Goal: Transaction & Acquisition: Purchase product/service

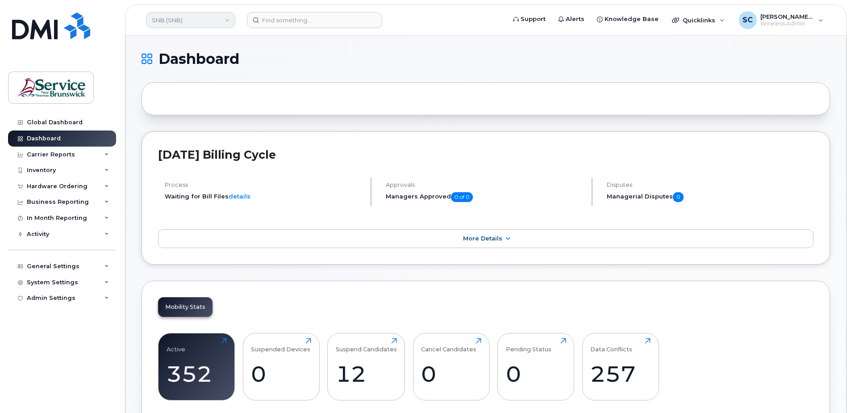
click at [207, 23] on link "SNB (SNB)" at bounding box center [190, 20] width 89 height 16
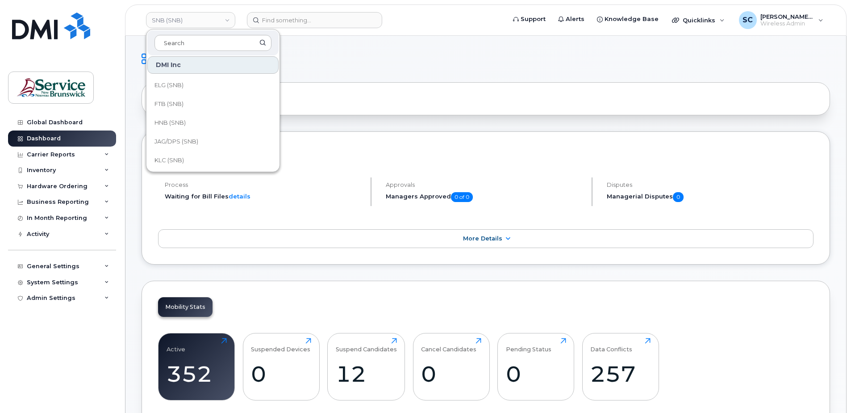
scroll to position [89, 0]
click at [186, 88] on link "FTB (SNB)" at bounding box center [212, 89] width 131 height 18
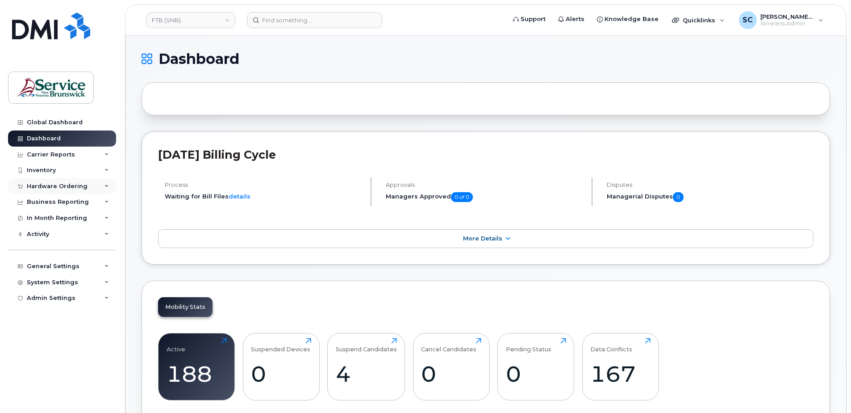
click at [67, 184] on div "Hardware Ordering" at bounding box center [57, 186] width 61 height 7
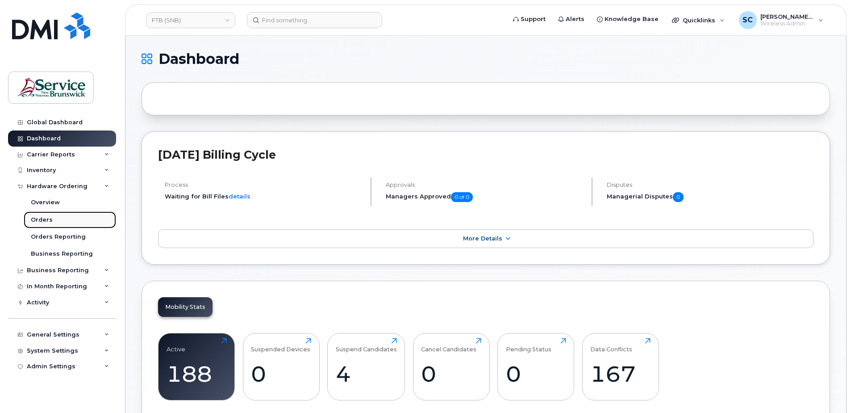
click at [57, 219] on link "Orders" at bounding box center [70, 219] width 92 height 17
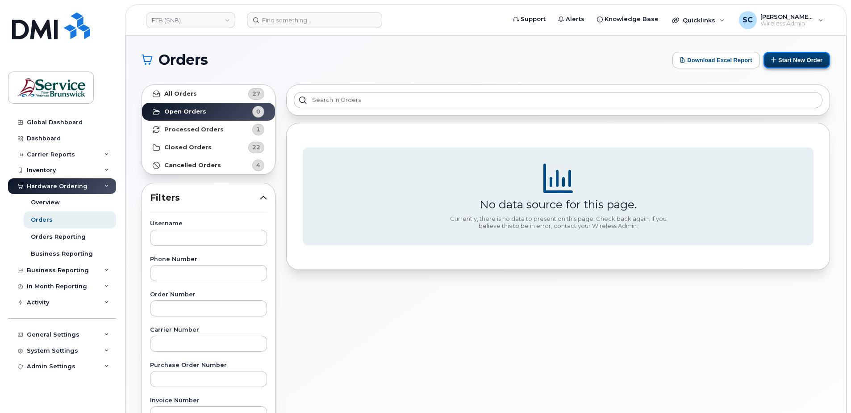
click at [781, 58] on button "Start New Order" at bounding box center [797, 60] width 67 height 17
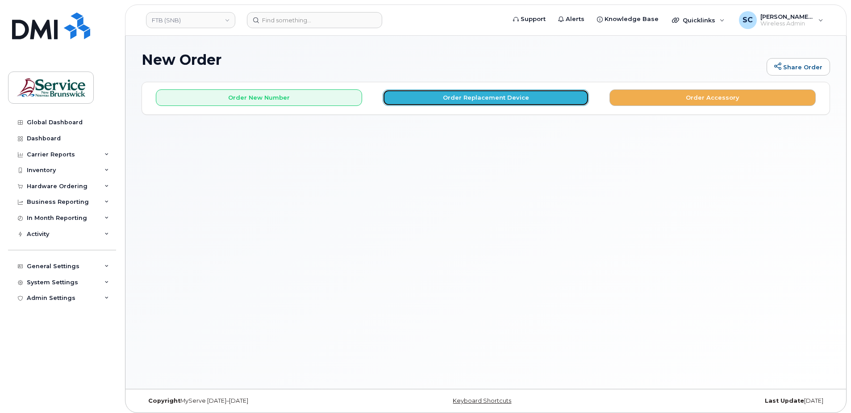
click at [428, 100] on button "Order Replacement Device" at bounding box center [486, 97] width 206 height 17
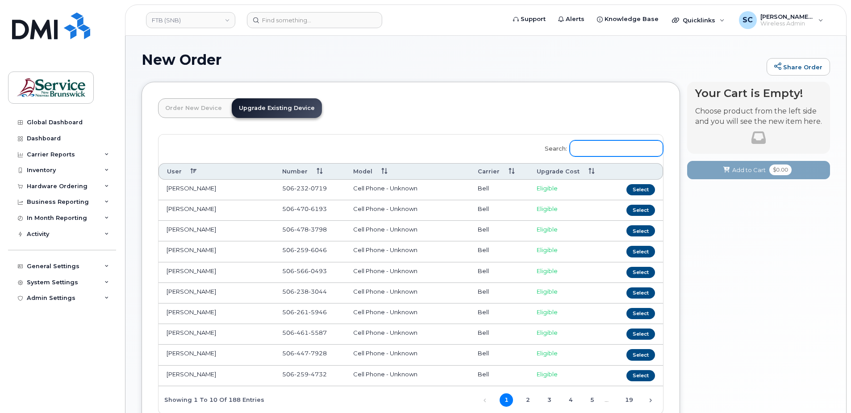
click at [598, 148] on input "Search:" at bounding box center [616, 148] width 93 height 16
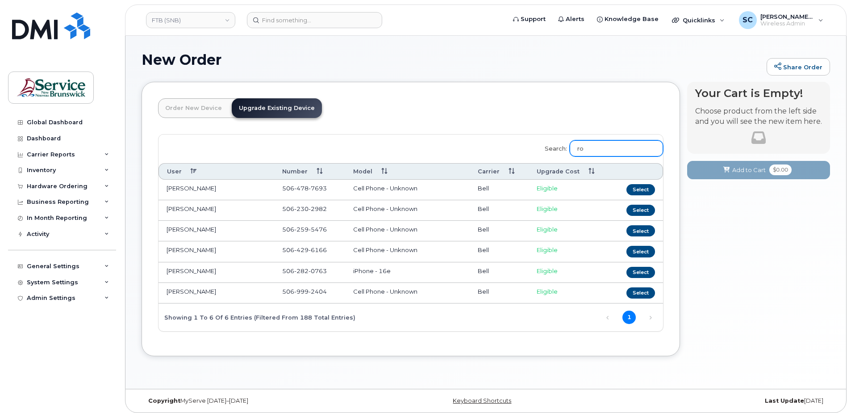
type input "r"
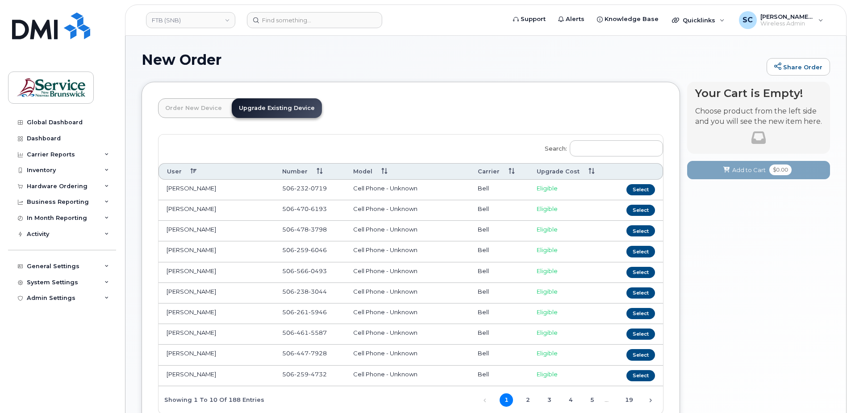
click at [557, 109] on header "Order New Device Upgrade Existing Device Order new device and new line Order ne…" at bounding box center [410, 116] width 505 height 36
click at [441, 79] on div "New Order Share Order" at bounding box center [486, 67] width 689 height 30
click at [426, 57] on h1 "New Order" at bounding box center [452, 60] width 621 height 16
click at [280, 62] on h1 "New Order" at bounding box center [452, 60] width 621 height 16
click at [483, 77] on div "New Order Share Order" at bounding box center [486, 67] width 689 height 30
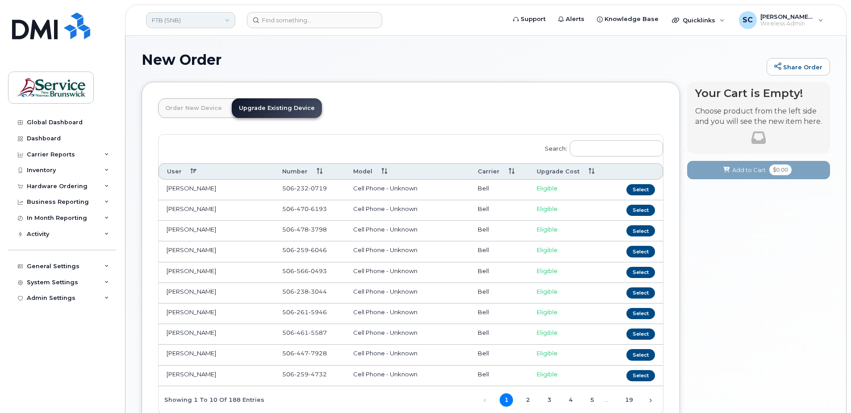
click at [202, 21] on link "FTB (SNB)" at bounding box center [190, 20] width 89 height 16
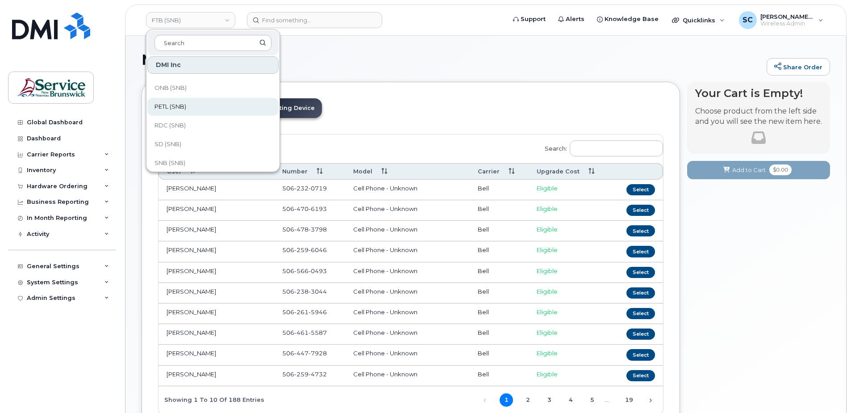
scroll to position [223, 0]
click at [180, 106] on span "RDC (SNB)" at bounding box center [170, 104] width 31 height 9
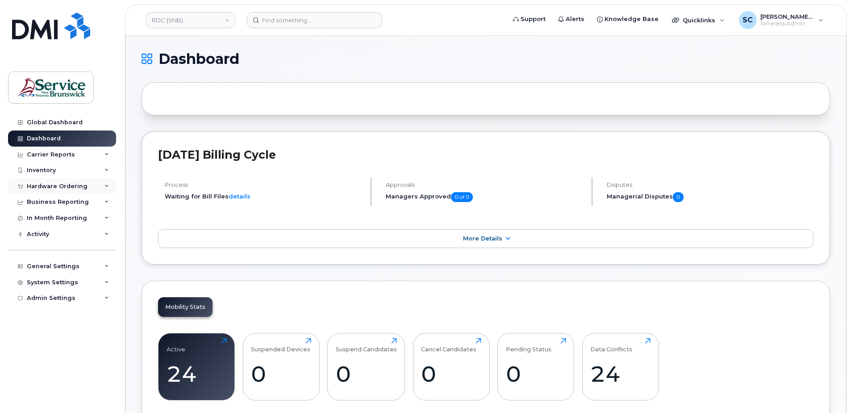
click at [64, 183] on div "Hardware Ordering" at bounding box center [57, 186] width 61 height 7
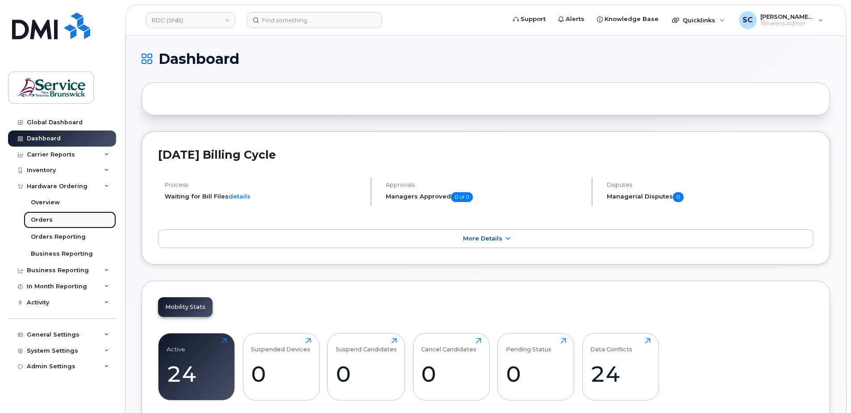
click at [46, 217] on div "Orders" at bounding box center [42, 220] width 22 height 8
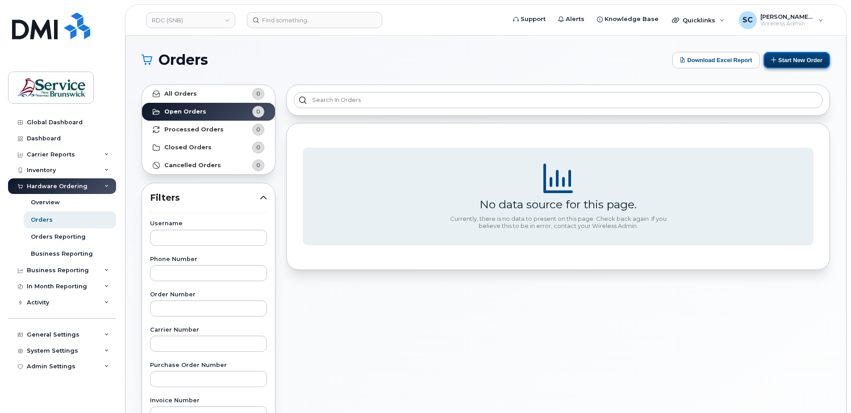
click at [787, 64] on button "Start New Order" at bounding box center [797, 60] width 67 height 17
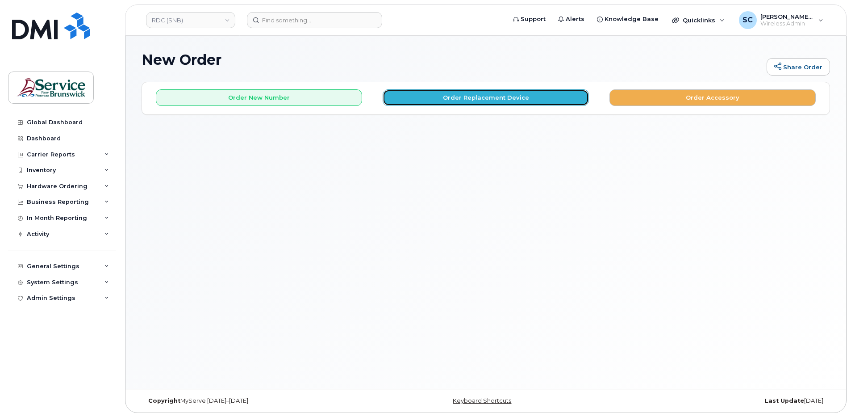
click at [450, 102] on button "Order Replacement Device" at bounding box center [486, 97] width 206 height 17
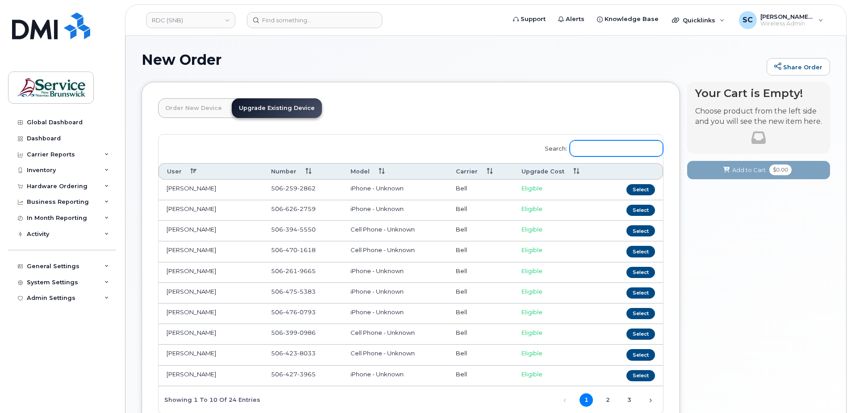
click at [613, 148] on input "Search:" at bounding box center [616, 148] width 93 height 16
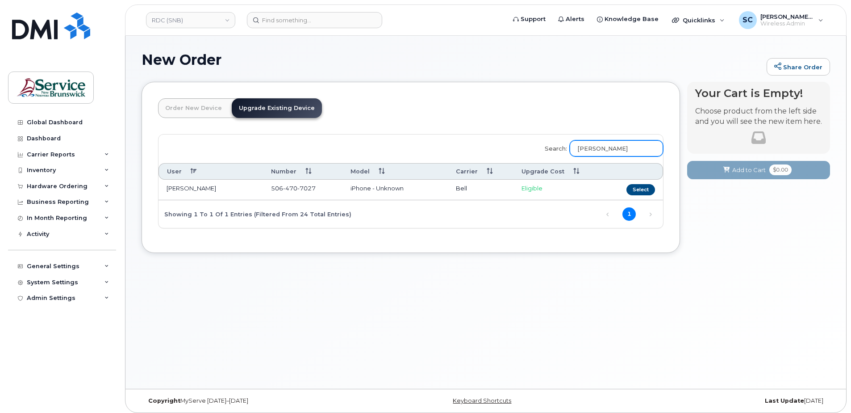
type input "[PERSON_NAME]"
click at [672, 297] on div "New Order Share Order × Share This Order If you want to allow others to create …" at bounding box center [485, 212] width 721 height 353
click at [639, 188] on button "Select" at bounding box center [640, 189] width 29 height 11
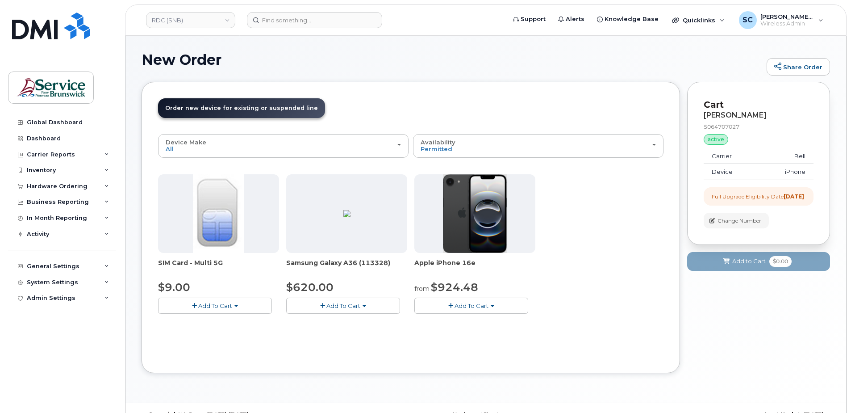
click at [238, 309] on button "Add To Cart" at bounding box center [215, 305] width 114 height 16
click at [215, 321] on link "$9.00 - Replacement SIM Card" at bounding box center [214, 322] width 108 height 11
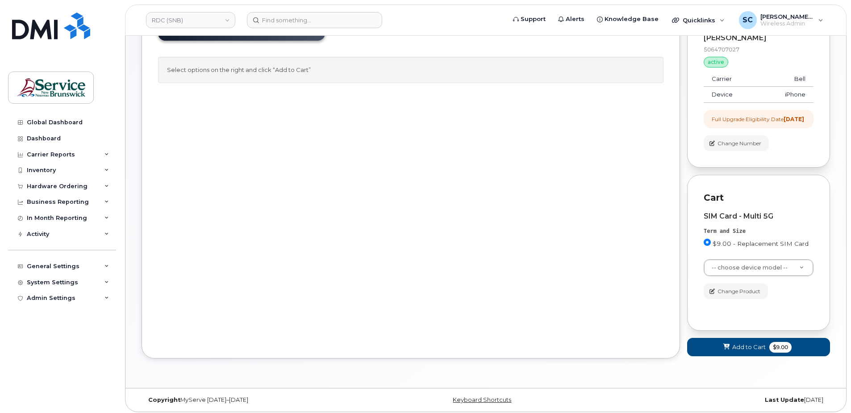
scroll to position [88, 0]
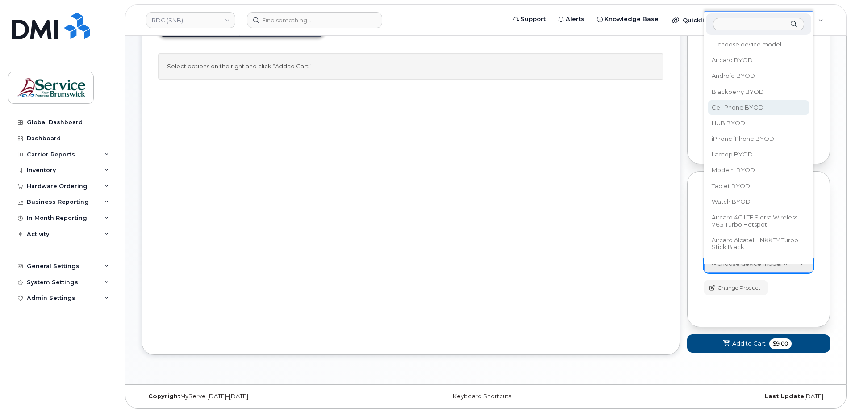
select select "2457"
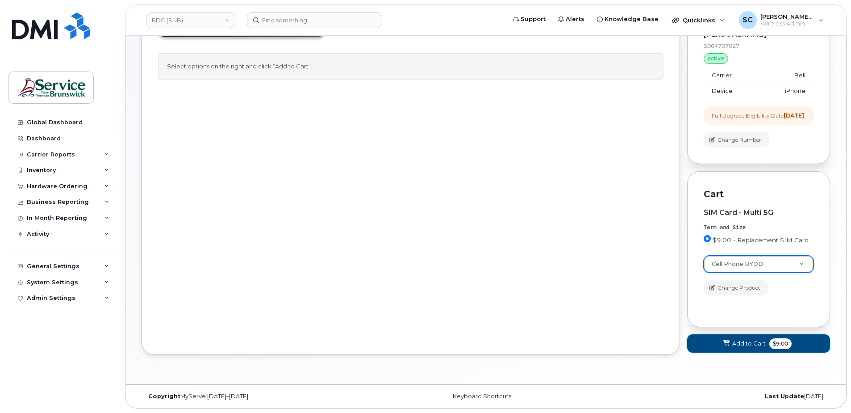
click at [770, 345] on span "$9.00" at bounding box center [780, 343] width 22 height 11
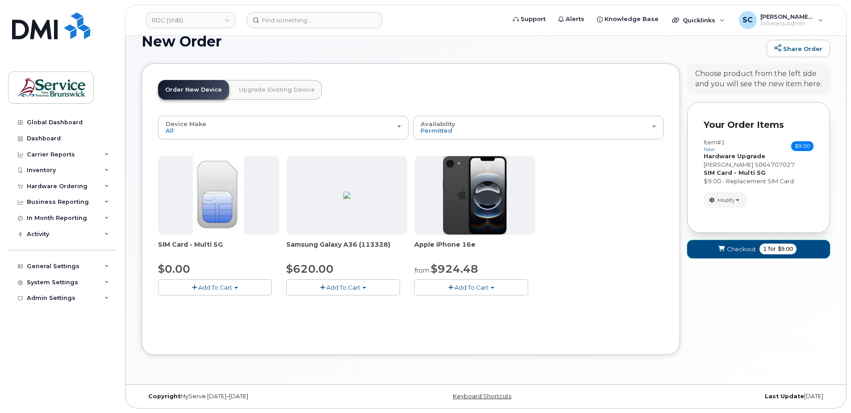
click at [752, 249] on span "Checkout" at bounding box center [741, 249] width 29 height 8
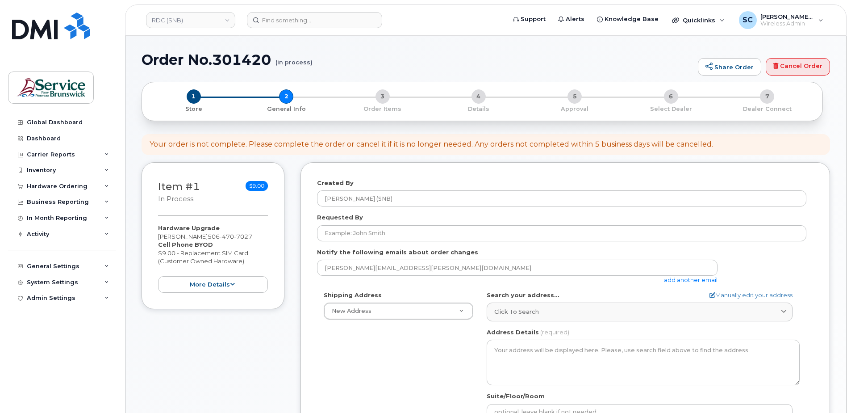
select select
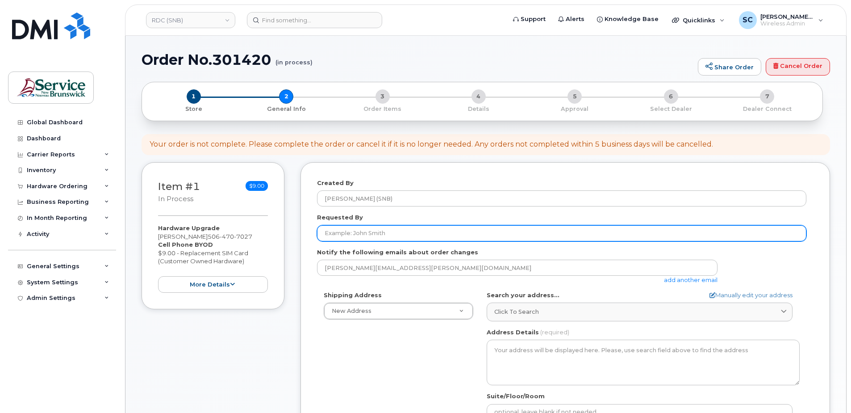
drag, startPoint x: 410, startPoint y: 232, endPoint x: 401, endPoint y: 232, distance: 8.9
click at [410, 232] on input "Requested By" at bounding box center [561, 233] width 489 height 16
paste input "Chris.Hamre@gnb.ca"
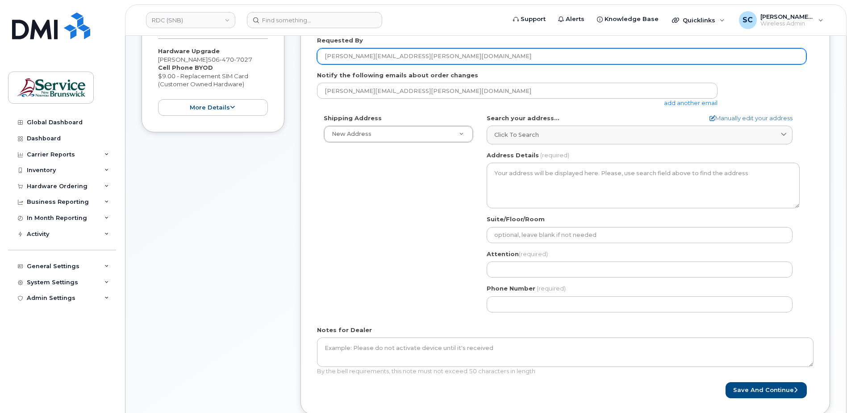
scroll to position [179, 0]
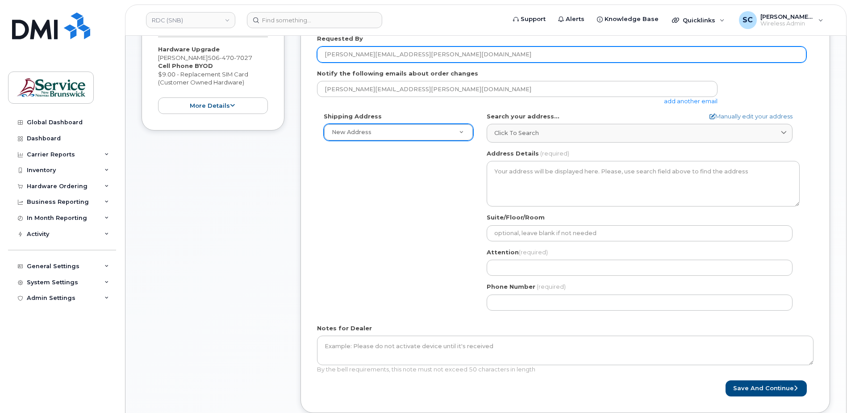
type input "Chris.Hamre@gnb.ca"
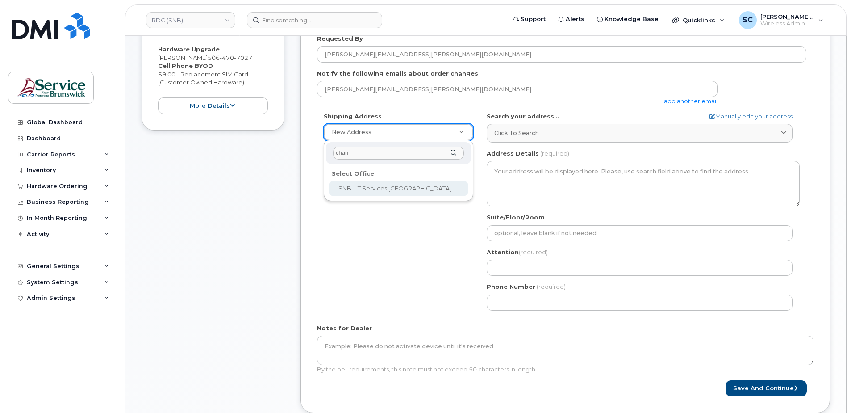
type input "chan"
select select
type textarea "675 King Street, Rm 1072 Fredericton New Brunswick E3B 1E9"
type input "[PERSON_NAME]/[PERSON_NAME]"
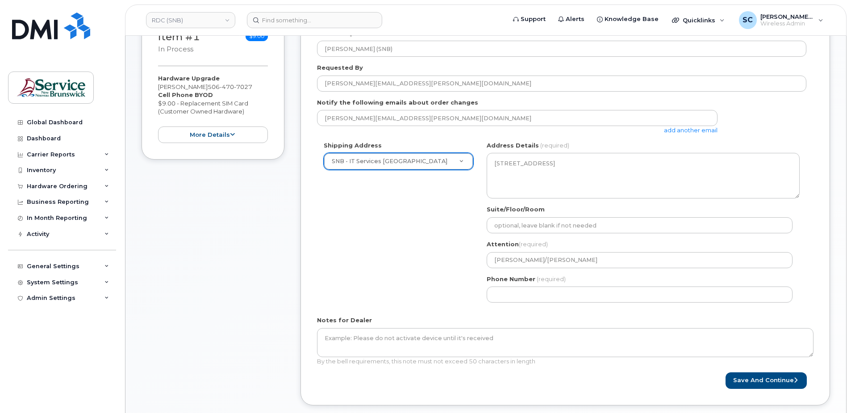
scroll to position [134, 0]
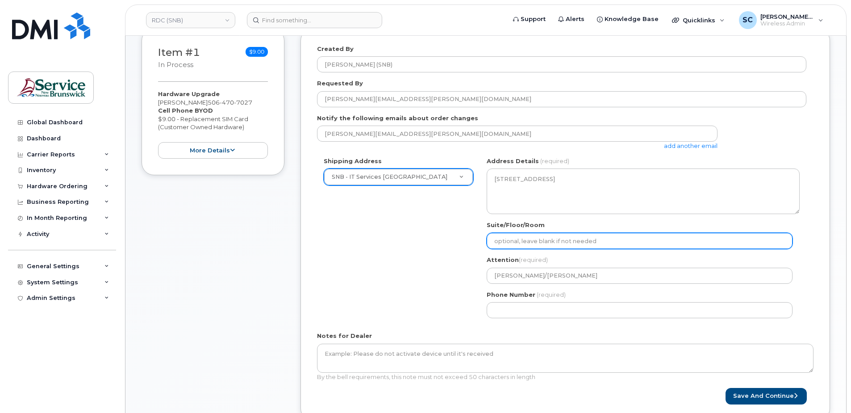
click at [514, 247] on input "Suite/Floor/Room" at bounding box center [640, 241] width 306 height 16
paste input "WO0000000490514"
select select
type input "WO0000000490514"
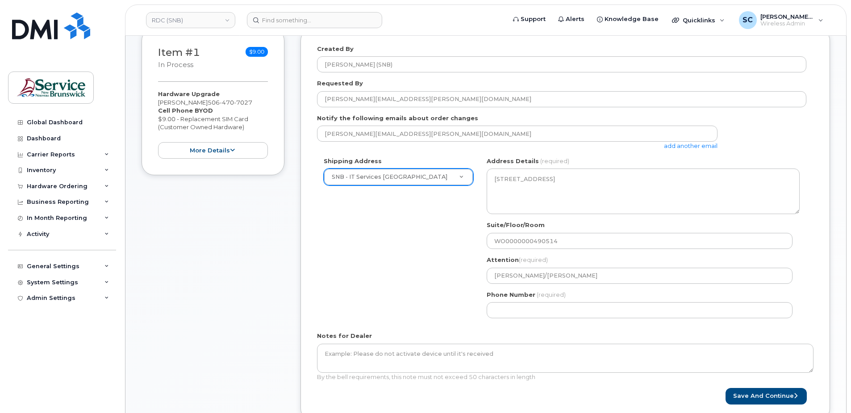
click at [405, 313] on div "Shipping Address SNB - IT Services Chancery Place New Address ASD-E Main Office…" at bounding box center [561, 241] width 489 height 168
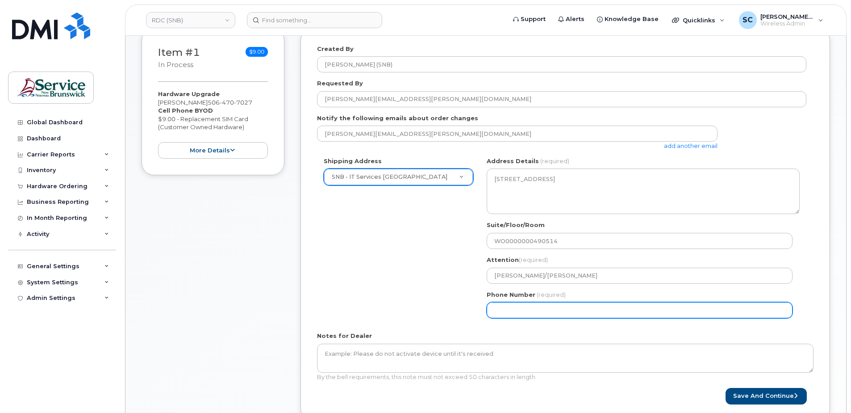
click at [509, 317] on input "Phone Number" at bounding box center [640, 310] width 306 height 16
type input "1234567890"
select select
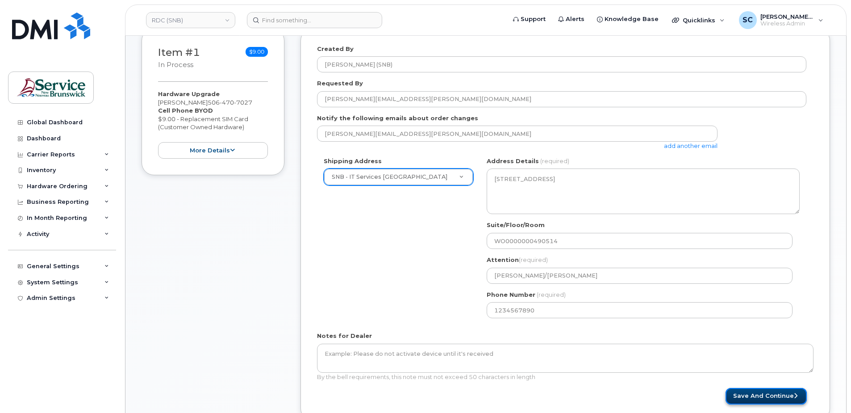
click at [760, 393] on button "Save and Continue" at bounding box center [766, 396] width 81 height 17
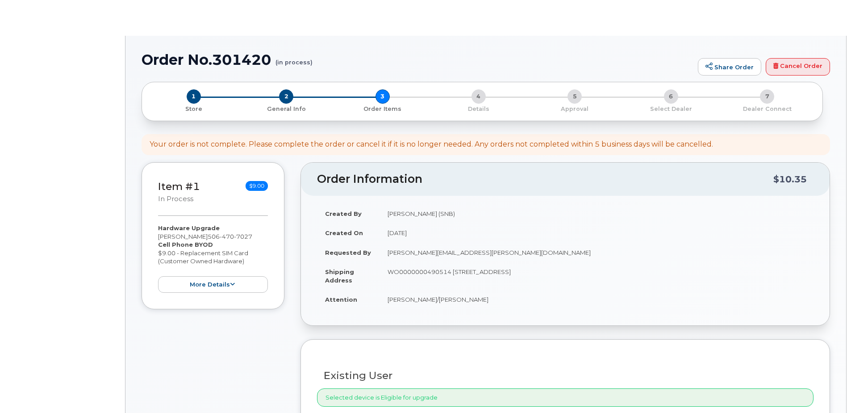
select select
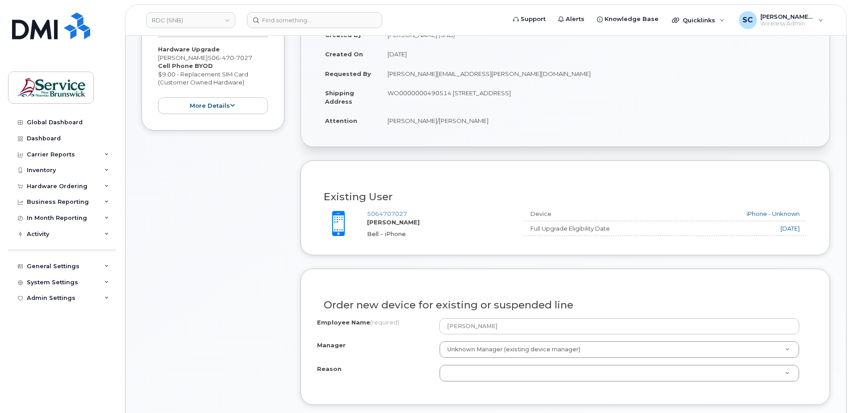
scroll to position [313, 0]
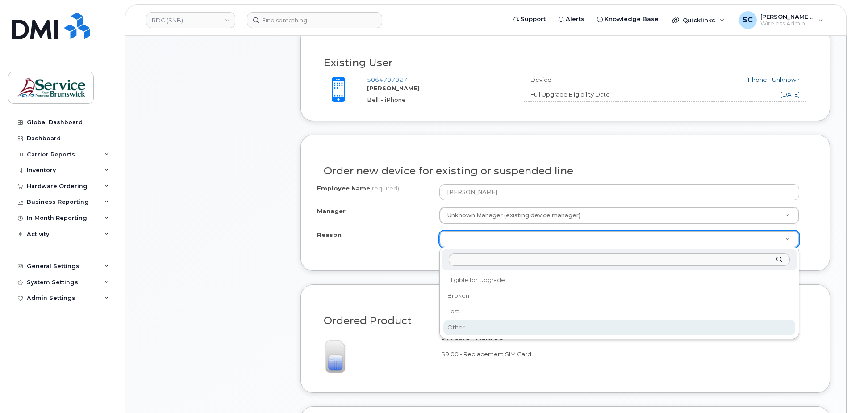
select select "other"
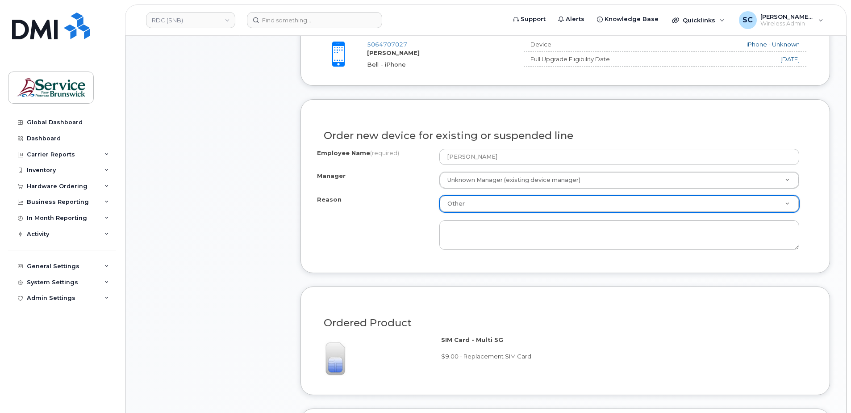
scroll to position [402, 0]
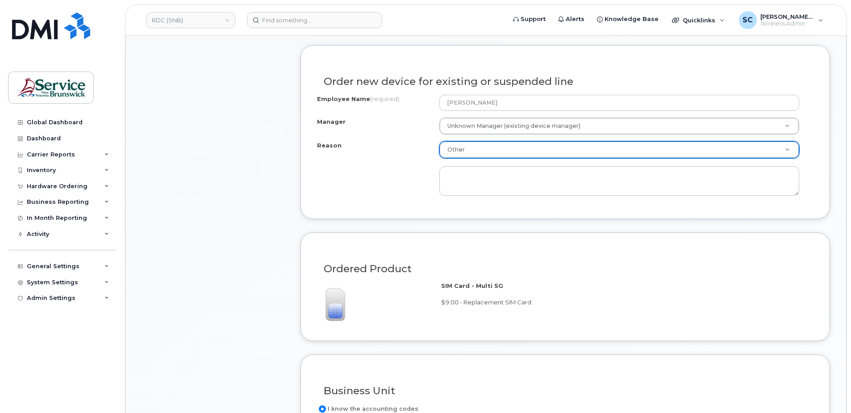
click at [409, 202] on div "Employee Name (required) Rob Kelly Manager Unknown Manager (existing device man…" at bounding box center [565, 149] width 497 height 108
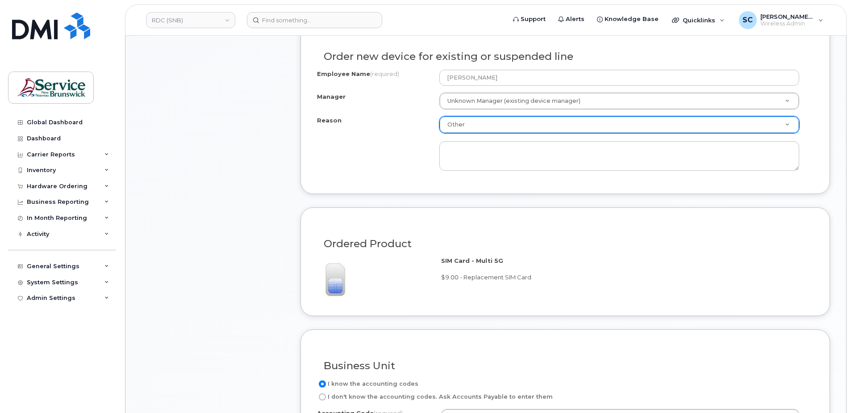
scroll to position [447, 0]
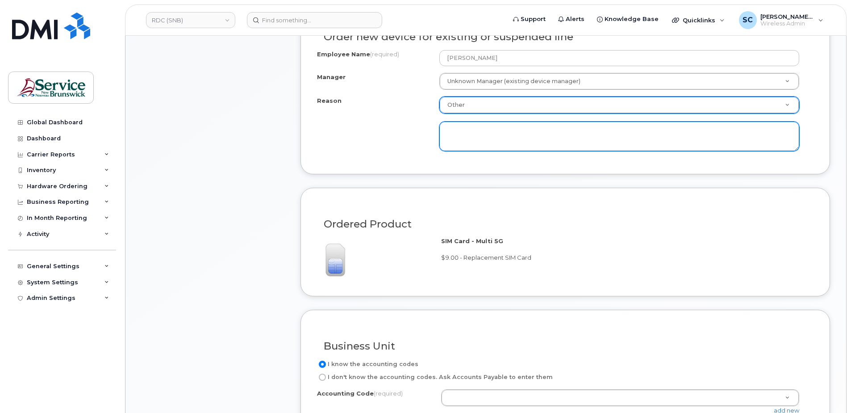
click at [465, 135] on textarea at bounding box center [619, 135] width 360 height 29
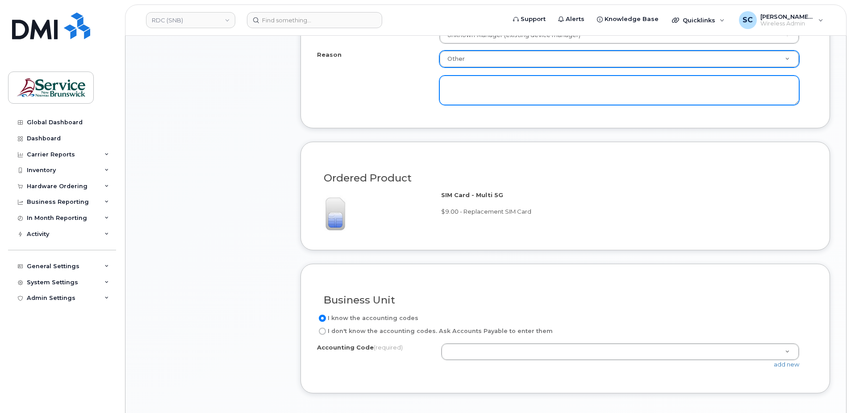
scroll to position [536, 0]
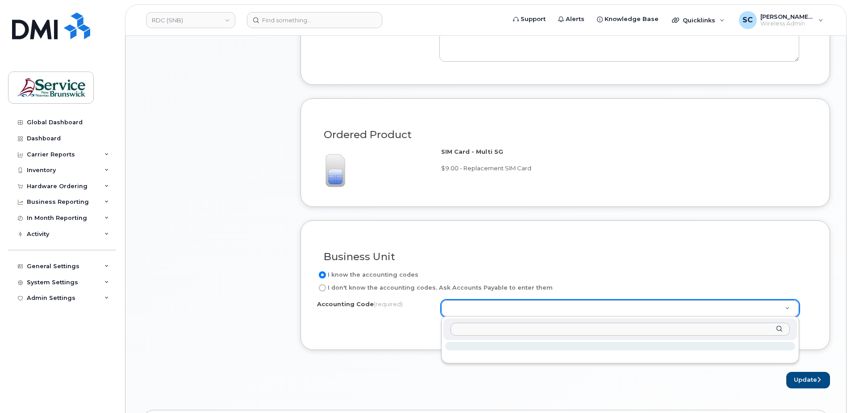
type input "14.1410.1420.6071.0000.0000.914400"
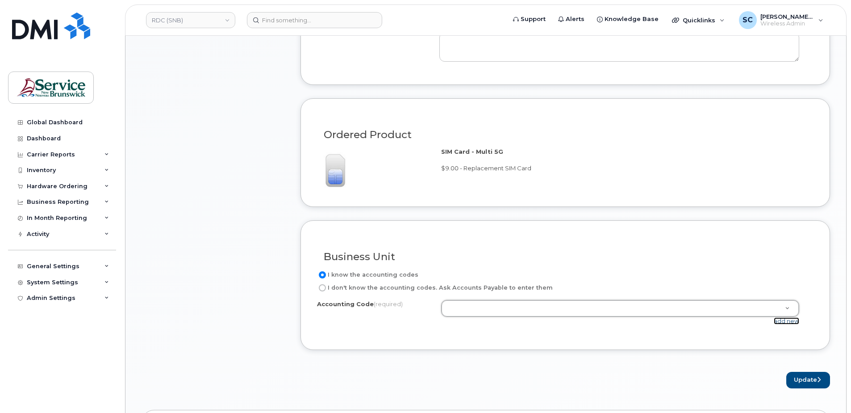
click at [786, 323] on link "add new" at bounding box center [786, 320] width 25 height 7
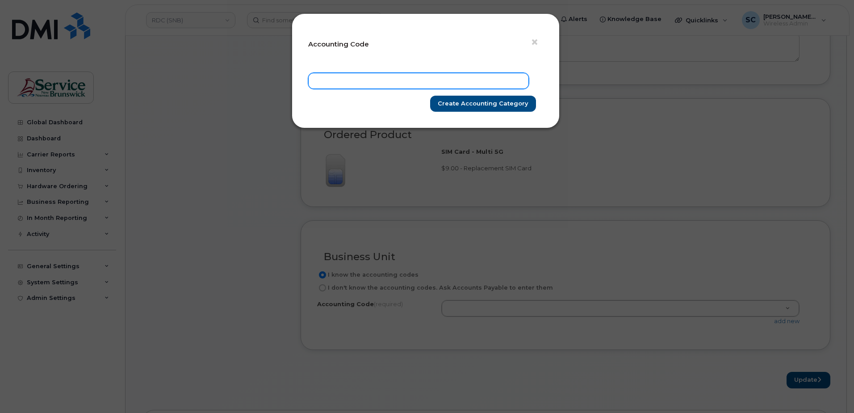
drag, startPoint x: 461, startPoint y: 80, endPoint x: 464, endPoint y: 84, distance: 4.6
click at [461, 80] on input "text" at bounding box center [418, 81] width 221 height 16
paste input "14.1410.1420.6071.0000.0000.914400"
type input "14.1410.1420.6071.0000.0000.914400"
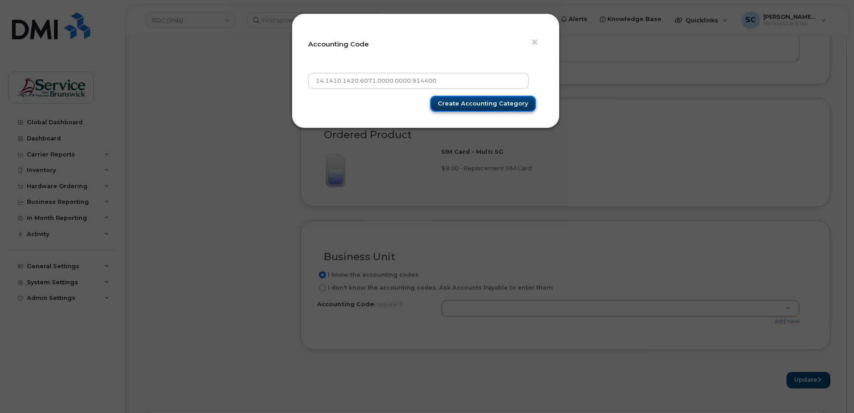
click at [497, 103] on input "Create Accounting category" at bounding box center [483, 104] width 106 height 17
type input "Create Accounting category"
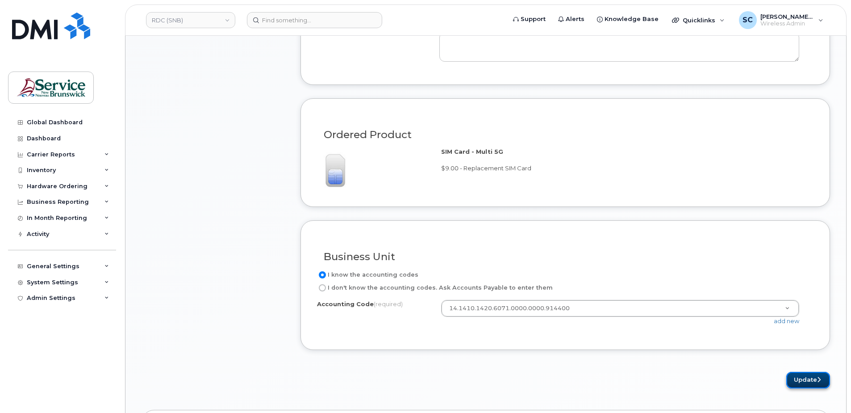
click at [817, 380] on icon "submit" at bounding box center [819, 379] width 4 height 6
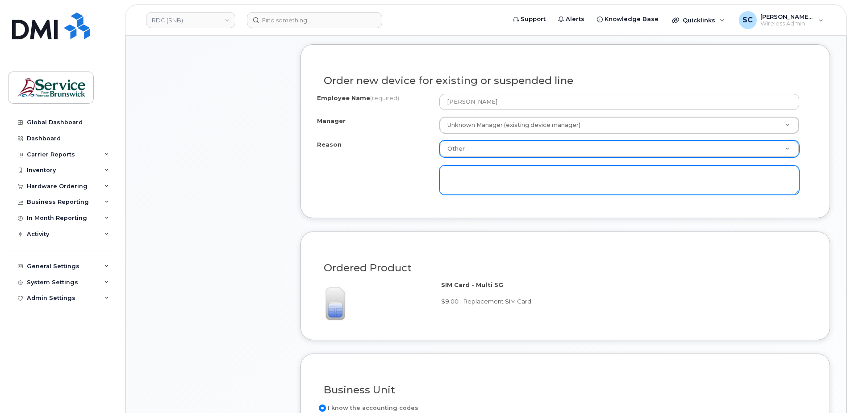
scroll to position [402, 0]
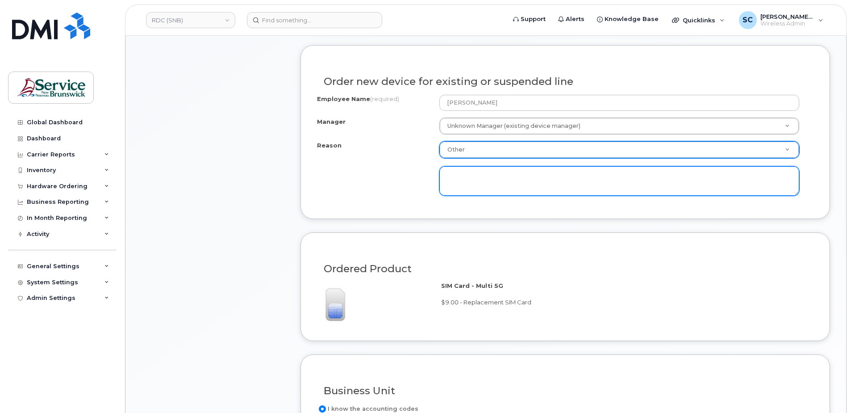
click at [536, 173] on textarea at bounding box center [619, 180] width 360 height 29
click at [668, 177] on textarea "E-Sim isnt working for the new device. The client has requested a P-Sim" at bounding box center [619, 180] width 360 height 29
type textarea "E-Sim isn't working for the new device. The client has requested a P-Sim so tha…"
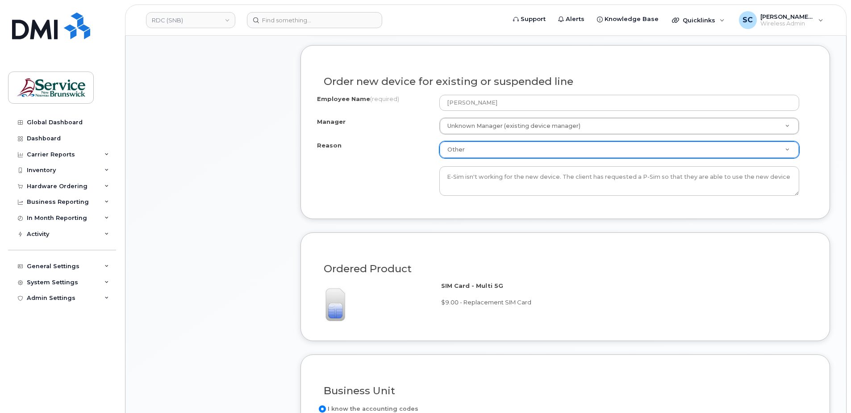
click at [708, 213] on div "Order new device for existing or suspended line Employee Name (required) Rob Ke…" at bounding box center [566, 131] width 530 height 173
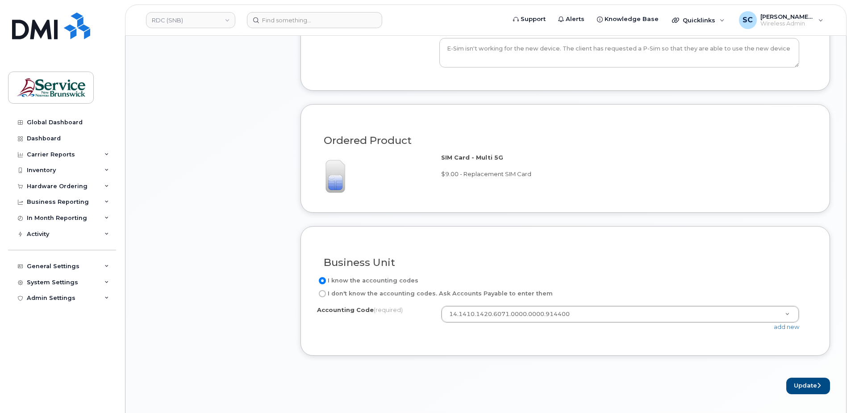
scroll to position [625, 0]
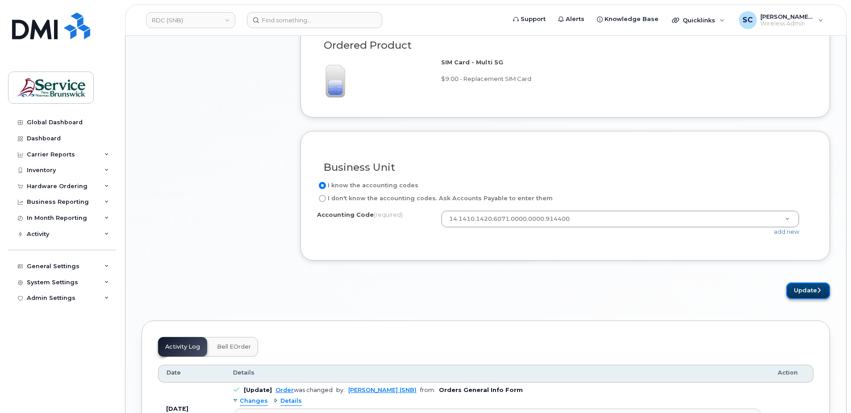
click at [799, 291] on button "Update" at bounding box center [808, 290] width 44 height 17
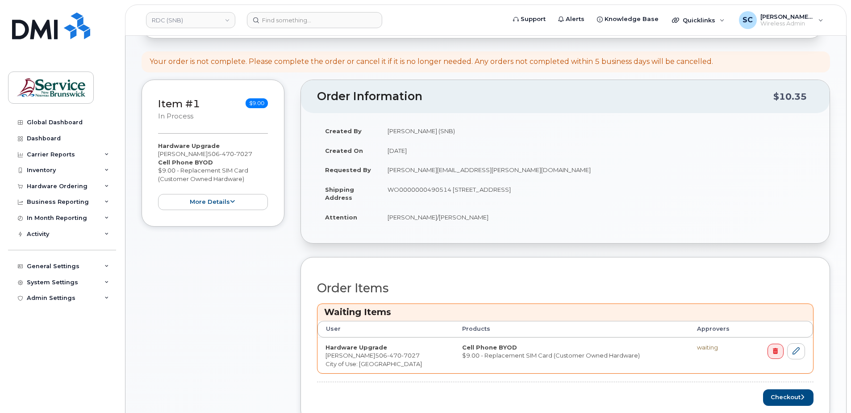
scroll to position [134, 0]
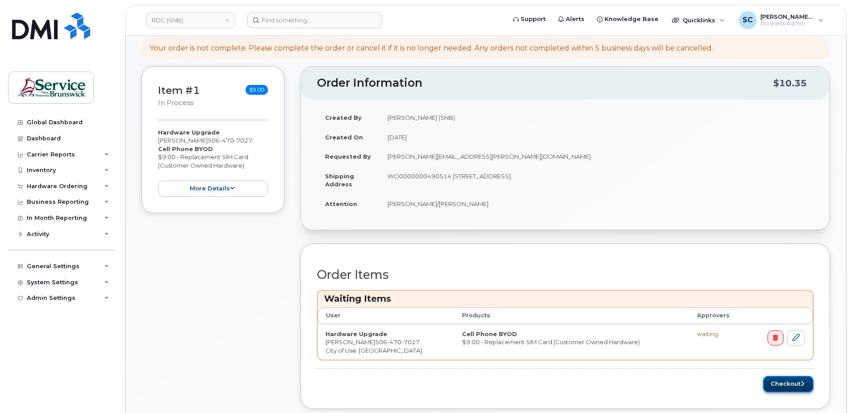
click at [780, 384] on button "Checkout" at bounding box center [788, 384] width 50 height 17
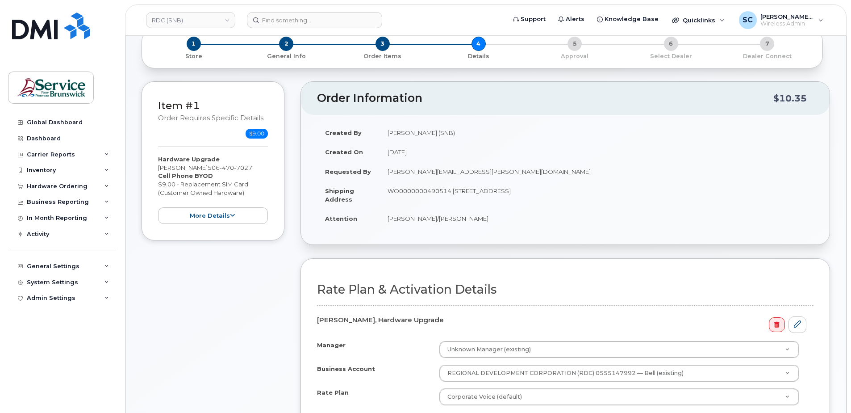
scroll to position [179, 0]
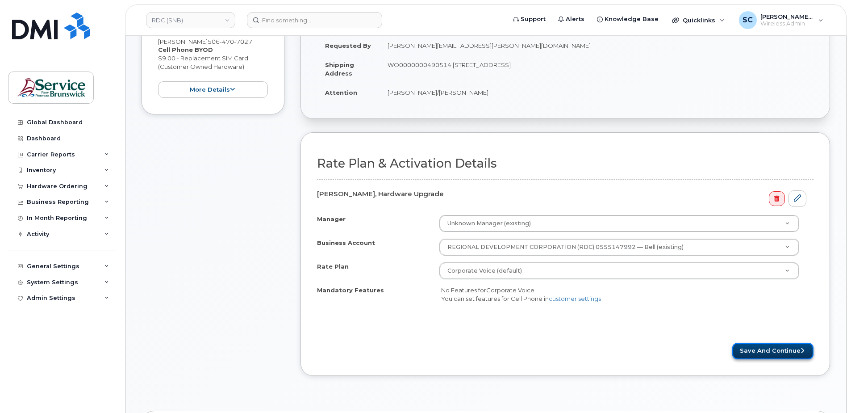
click at [755, 352] on button "Save and Continue" at bounding box center [772, 350] width 81 height 17
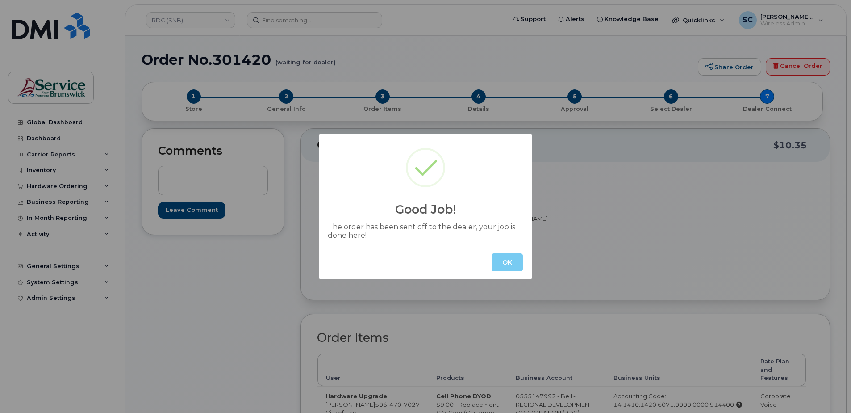
click at [510, 265] on button "OK" at bounding box center [507, 262] width 31 height 18
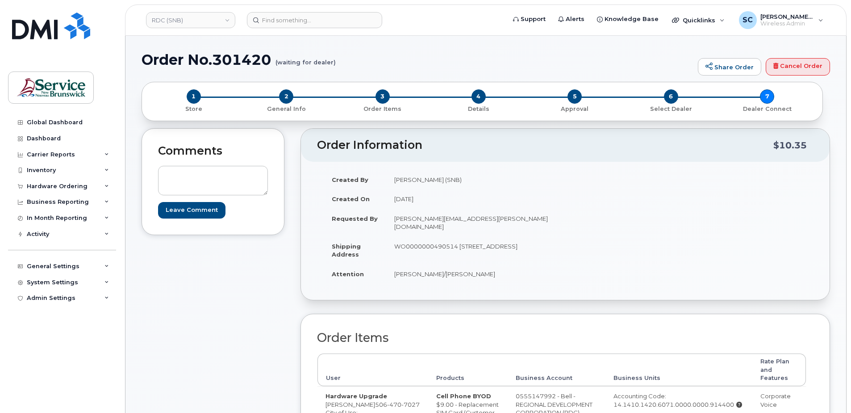
click at [254, 63] on h1 "Order No.301420 (waiting for dealer)" at bounding box center [418, 60] width 552 height 16
copy h1 "301420"
click at [797, 66] on link "Cancel Order" at bounding box center [798, 67] width 64 height 18
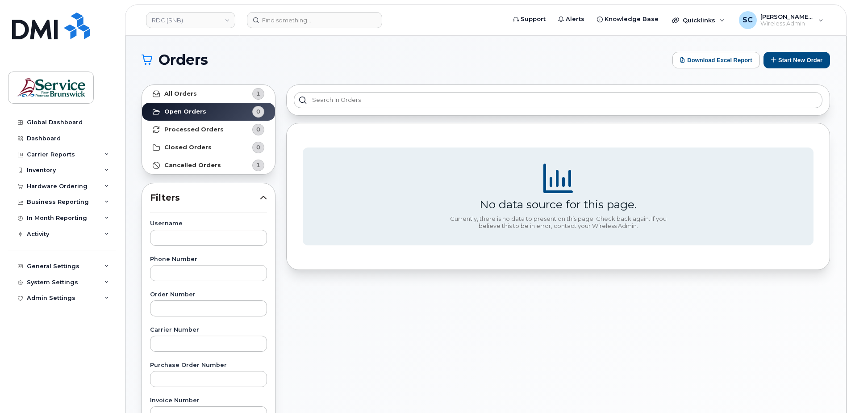
click at [452, 80] on div "No data source for this page. Currently, there is no data to present on this pa…" at bounding box center [558, 392] width 555 height 627
click at [228, 93] on link "All Orders 1" at bounding box center [208, 94] width 133 height 18
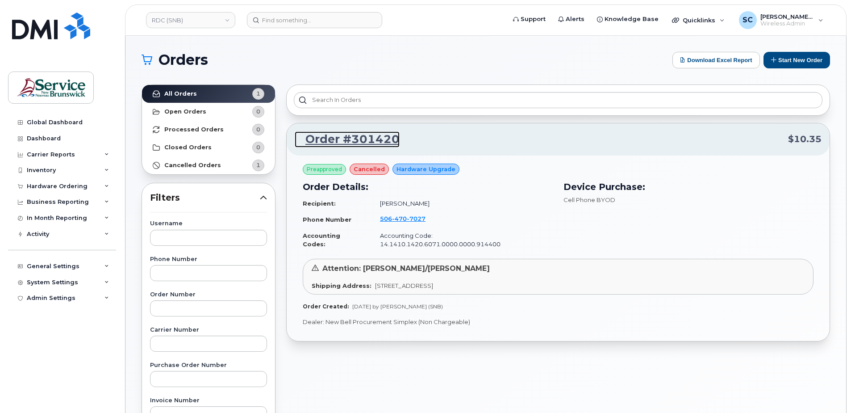
click at [359, 139] on link "Order #301420" at bounding box center [347, 139] width 105 height 16
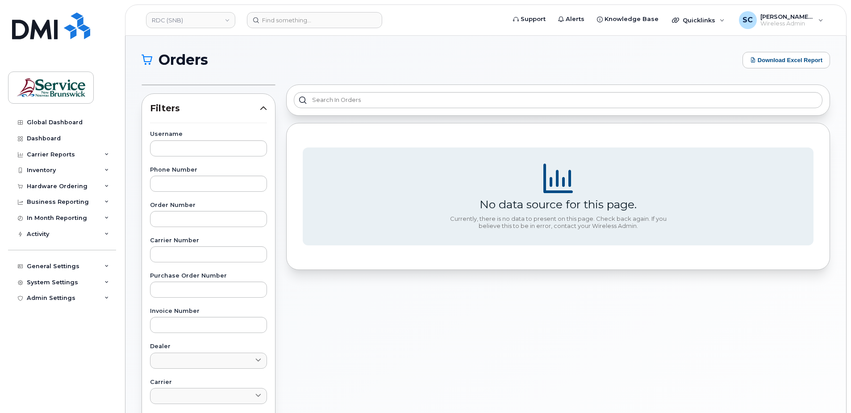
click at [334, 57] on h1 "Orders" at bounding box center [440, 60] width 597 height 14
click at [84, 169] on div "Inventory" at bounding box center [62, 170] width 108 height 16
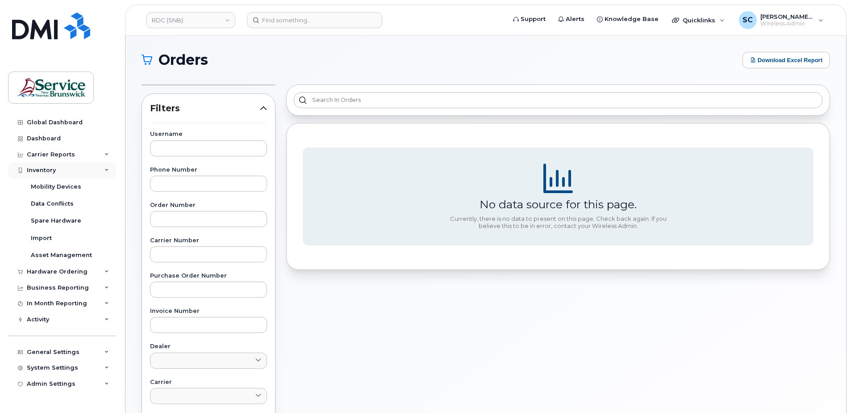
click at [84, 170] on div "Inventory" at bounding box center [62, 170] width 108 height 16
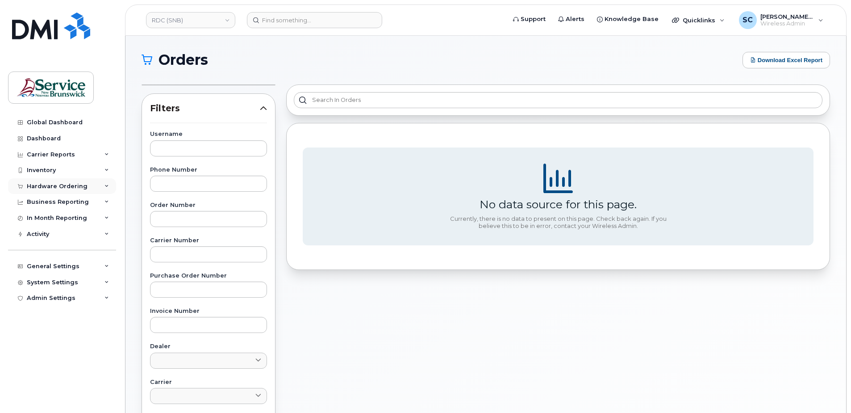
click at [68, 190] on div "Hardware Ordering" at bounding box center [62, 186] width 108 height 16
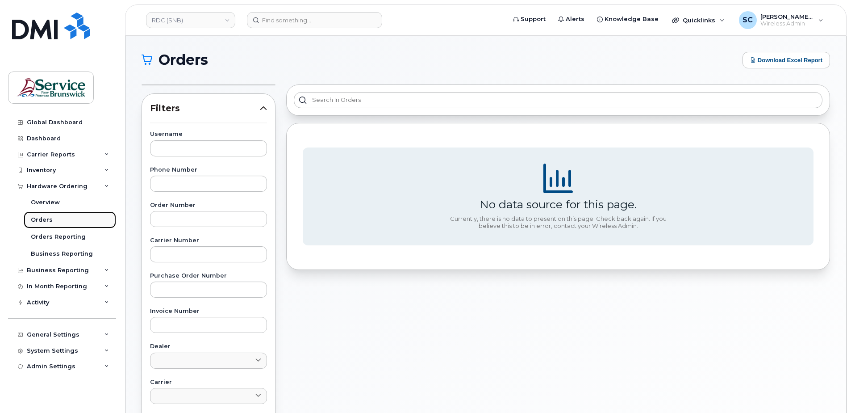
click at [55, 216] on link "Orders" at bounding box center [70, 219] width 92 height 17
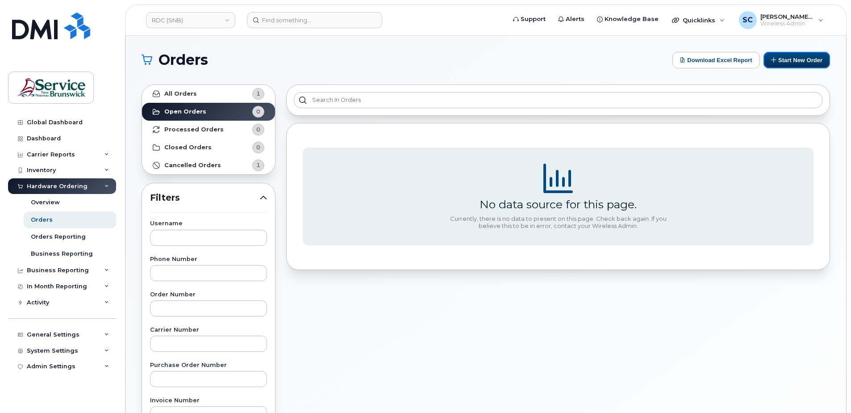
click at [793, 61] on button "Start New Order" at bounding box center [797, 60] width 67 height 17
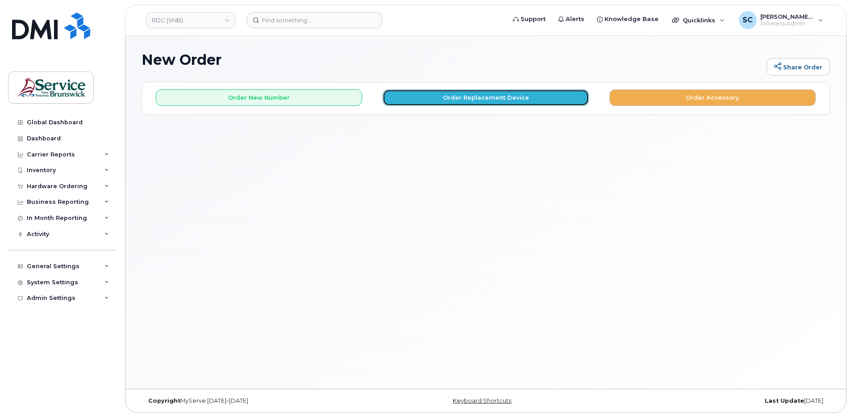
click at [444, 100] on button "Order Replacement Device" at bounding box center [486, 97] width 206 height 17
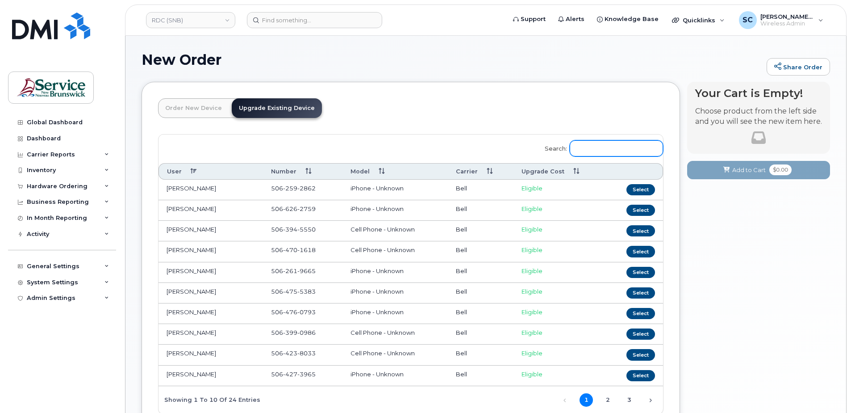
click at [592, 147] on input "Search:" at bounding box center [616, 148] width 93 height 16
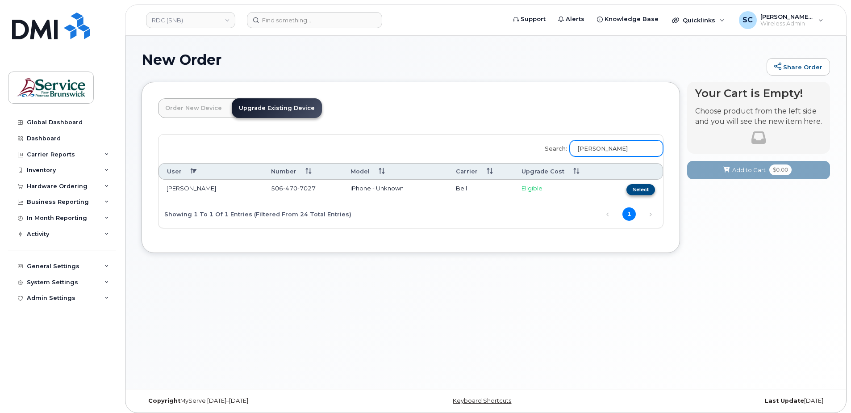
type input "kelly"
click at [645, 190] on button "Select" at bounding box center [640, 189] width 29 height 11
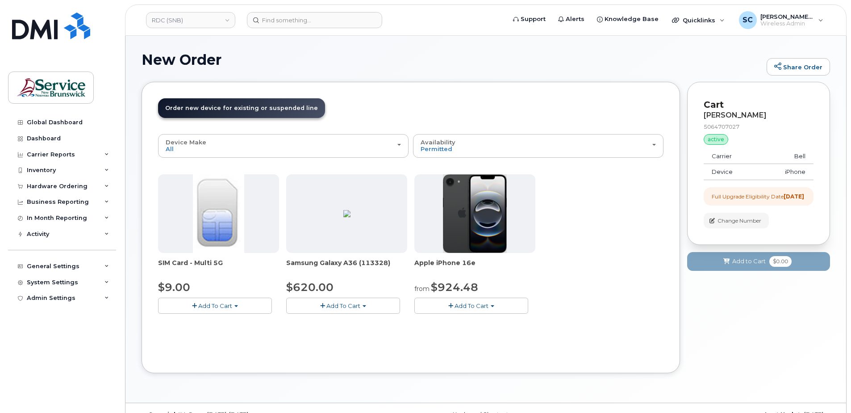
click at [232, 305] on span "Add To Cart" at bounding box center [215, 305] width 34 height 7
click at [231, 318] on link "$9.00 - Replacement SIM Card" at bounding box center [214, 322] width 108 height 11
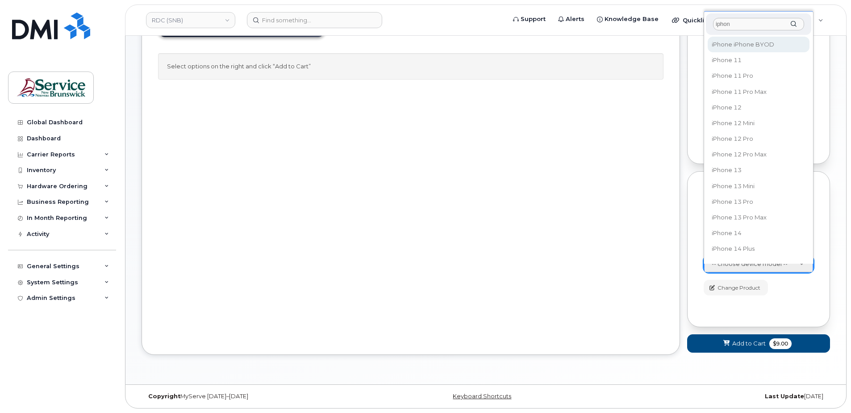
type input "iphon"
select select "2421"
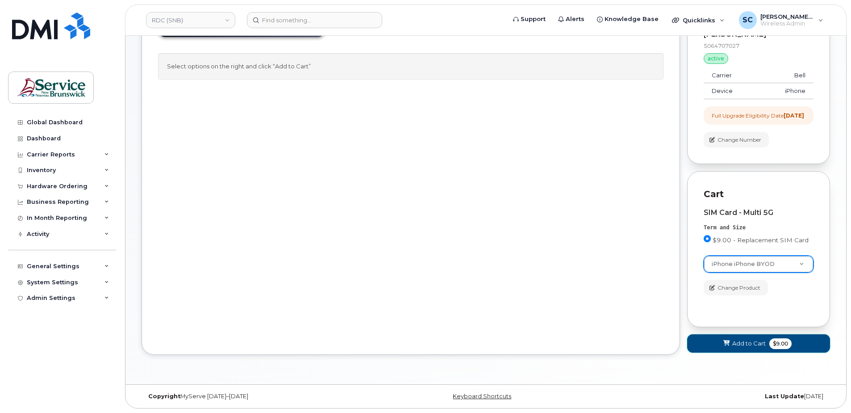
click at [768, 348] on button "Add to Cart $9.00" at bounding box center [758, 343] width 143 height 18
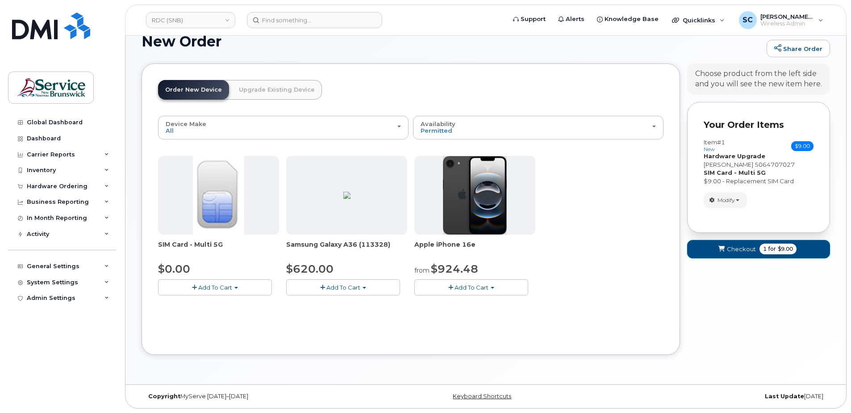
click at [755, 253] on button "Checkout 1 for $9.00" at bounding box center [758, 249] width 143 height 18
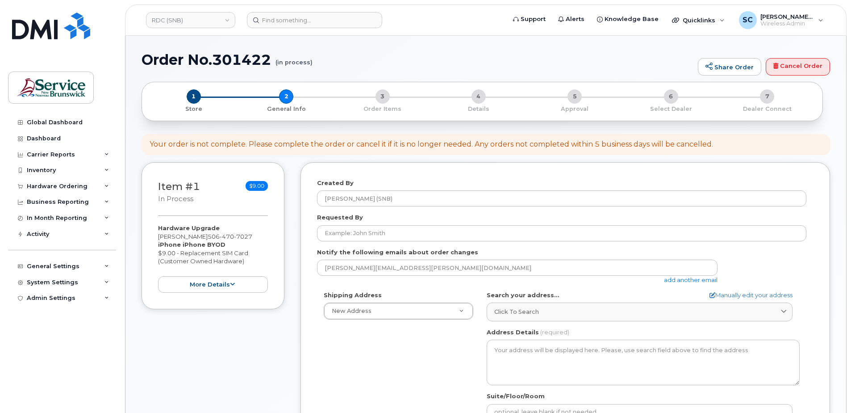
select select
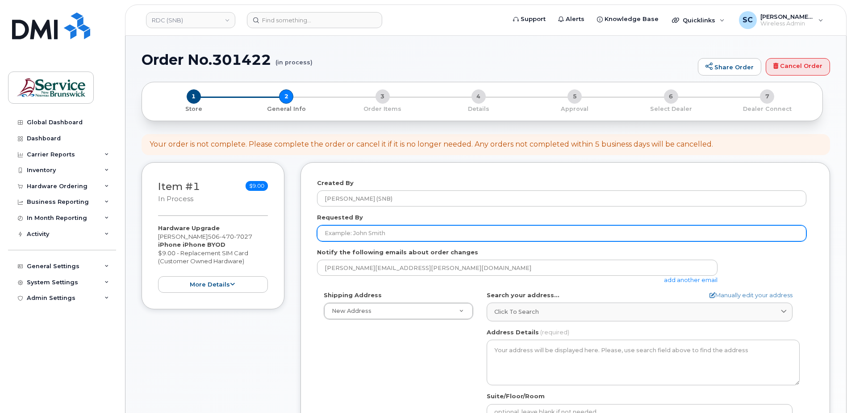
click at [387, 239] on input "Requested By" at bounding box center [561, 233] width 489 height 16
paste input "[PERSON_NAME][EMAIL_ADDRESS][PERSON_NAME][DOMAIN_NAME]"
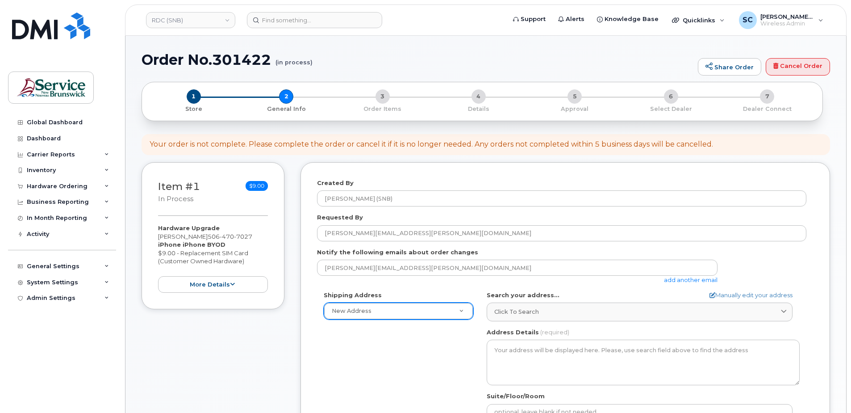
type input "[PERSON_NAME][EMAIL_ADDRESS][PERSON_NAME][DOMAIN_NAME]"
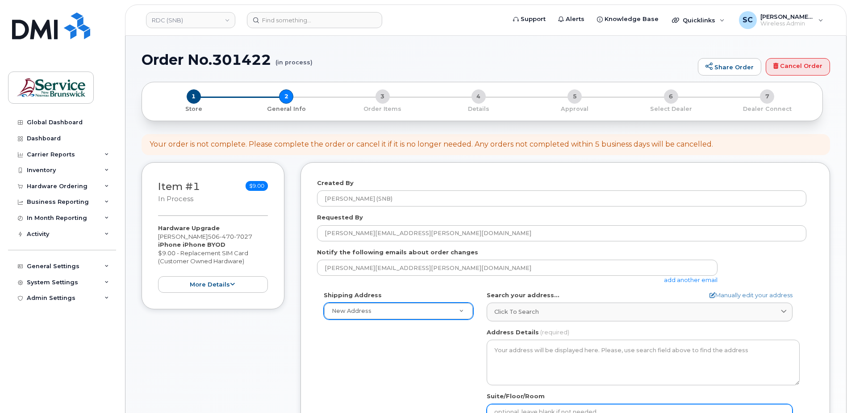
type input "WO0000000490514"
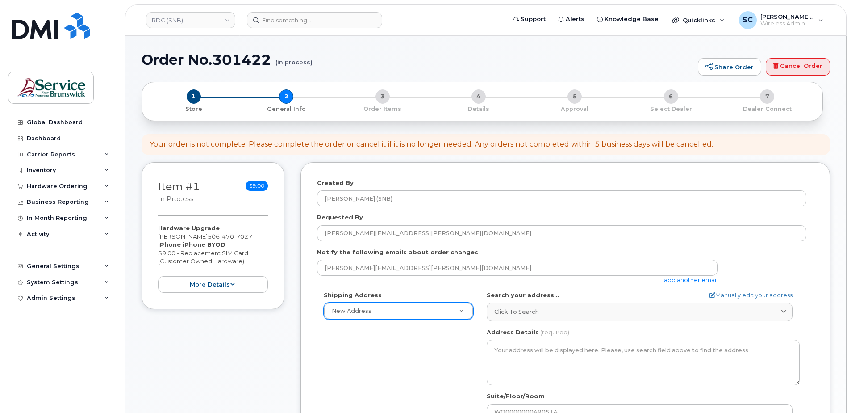
type input "[PERSON_NAME]/[PERSON_NAME]"
type input "1234567890"
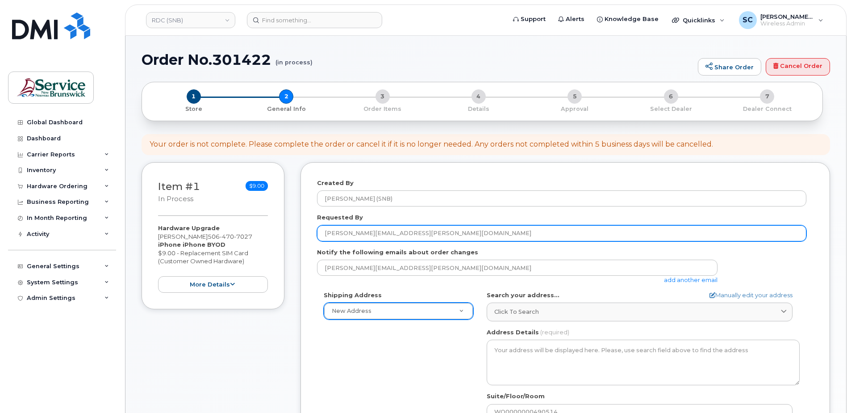
select select
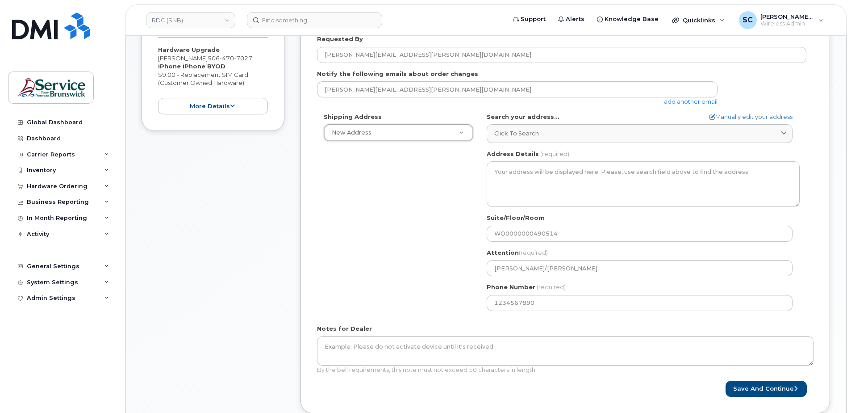
scroll to position [179, 0]
click at [432, 301] on div "Shipping Address New Address New Address ASD-E Main Office ASD-N Bathurst Educa…" at bounding box center [561, 214] width 489 height 205
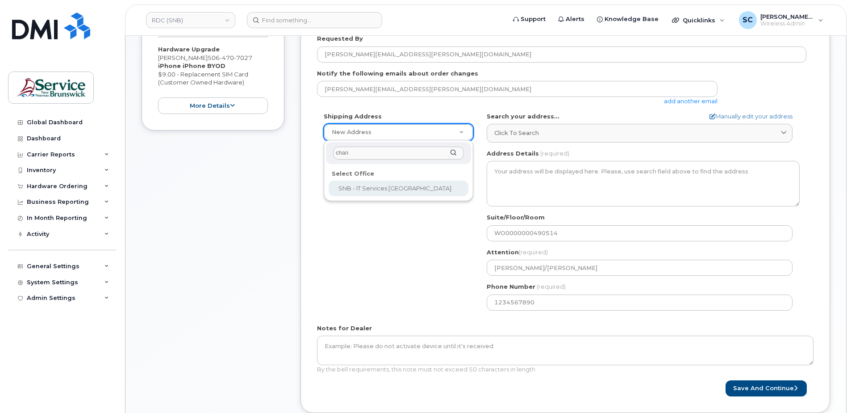
type input "chan"
select select
type textarea "675 King Street, Rm 1072 Fredericton New Brunswick E3B 1E9"
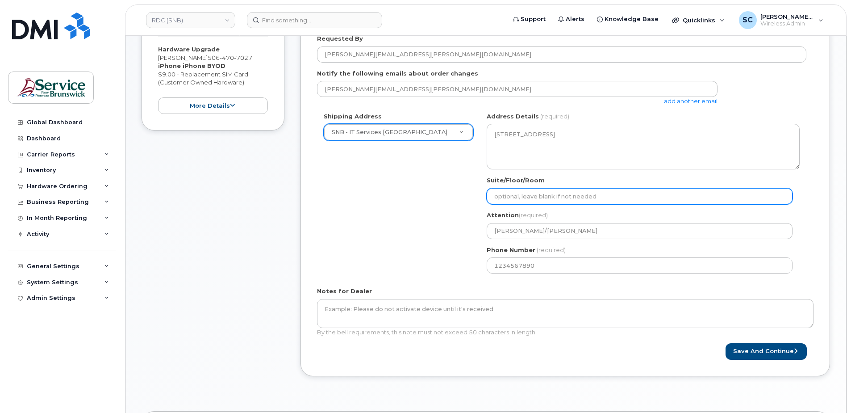
click at [533, 201] on input "Suite/Floor/Room" at bounding box center [640, 196] width 306 height 16
paste input "WO0000000490514"
select select
type input "WO0000000490514"
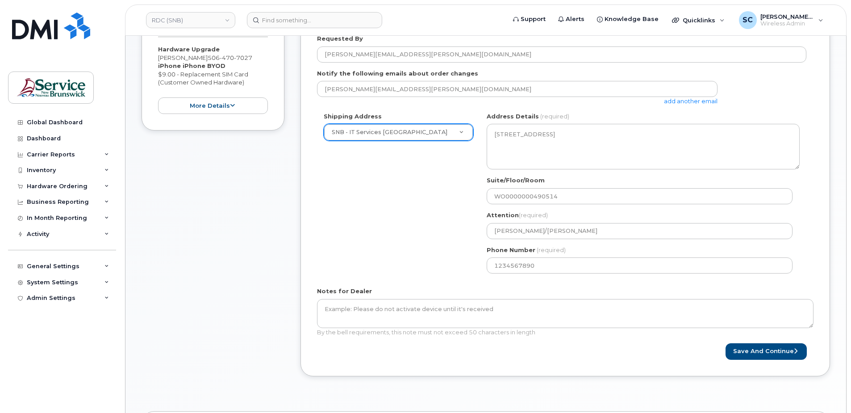
click at [799, 283] on form "Created By Slipp, Cameron (SNB) Requested By Chris.Hamre@gnb.ca Notify the foll…" at bounding box center [565, 179] width 497 height 359
click at [772, 351] on button "Save and Continue" at bounding box center [766, 351] width 81 height 17
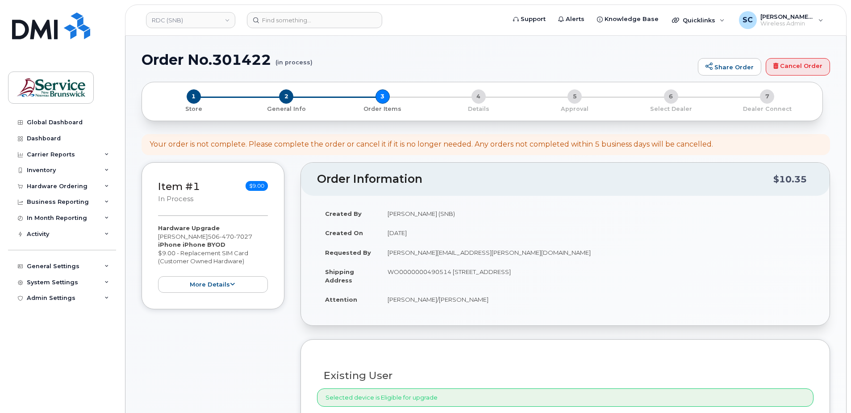
select select
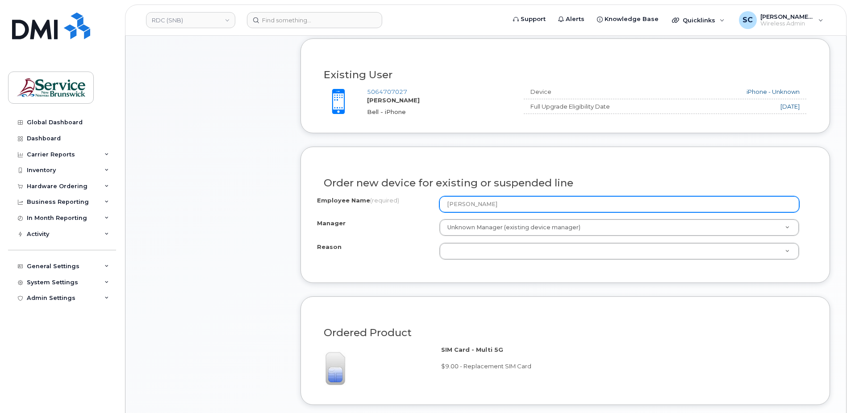
scroll to position [313, 0]
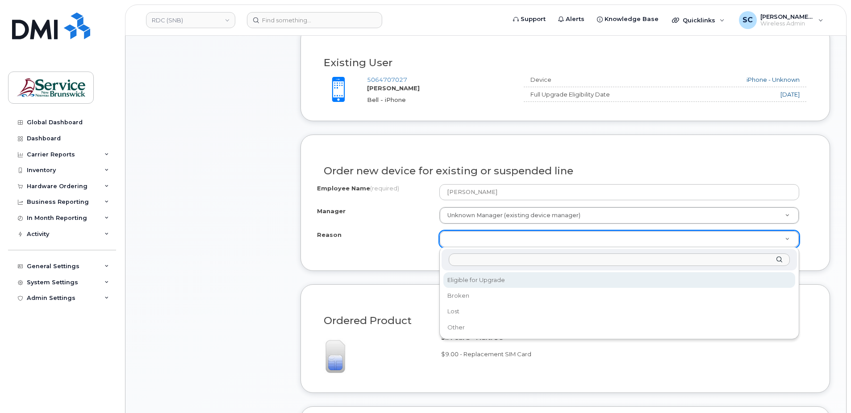
select select "eligible_for_upgrade"
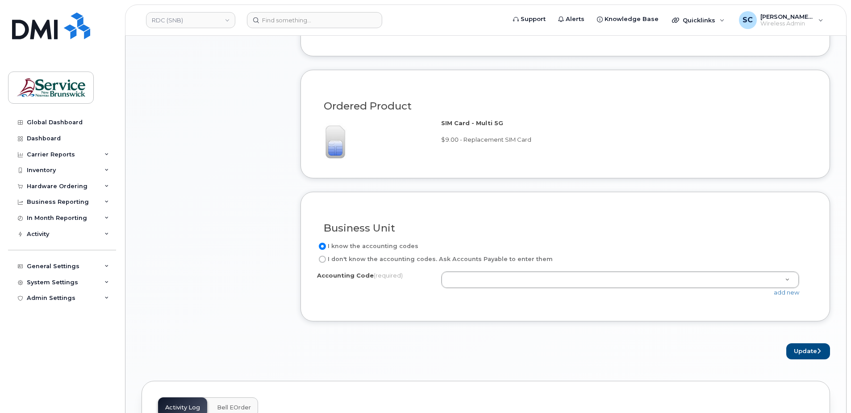
scroll to position [536, 0]
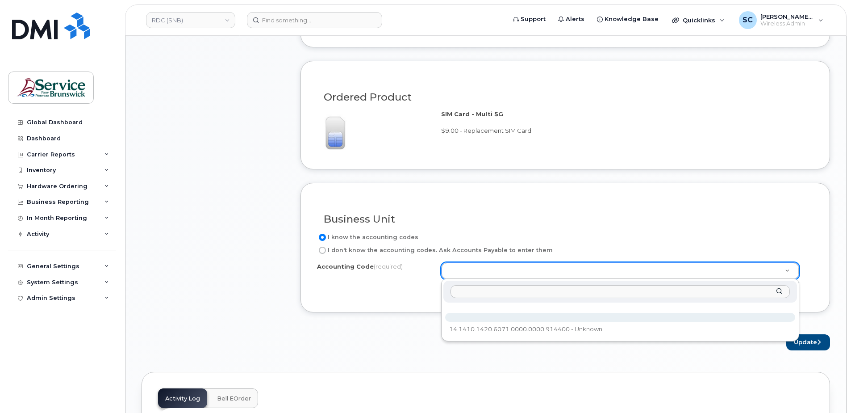
select select "14.1410.1420.6071.0000.0000.914400"
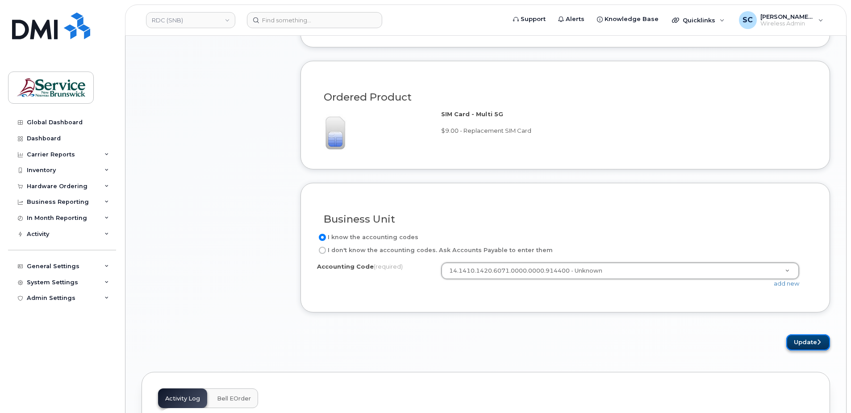
click at [810, 336] on button "Update" at bounding box center [808, 342] width 44 height 17
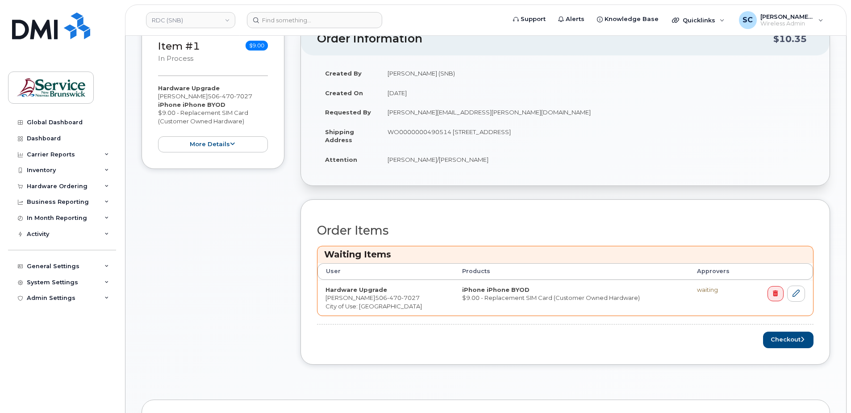
scroll to position [179, 0]
click at [777, 336] on button "Checkout" at bounding box center [788, 339] width 50 height 17
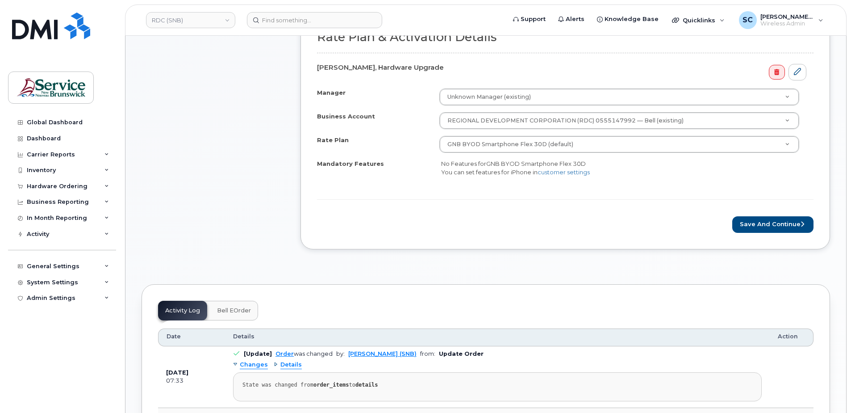
scroll to position [313, 0]
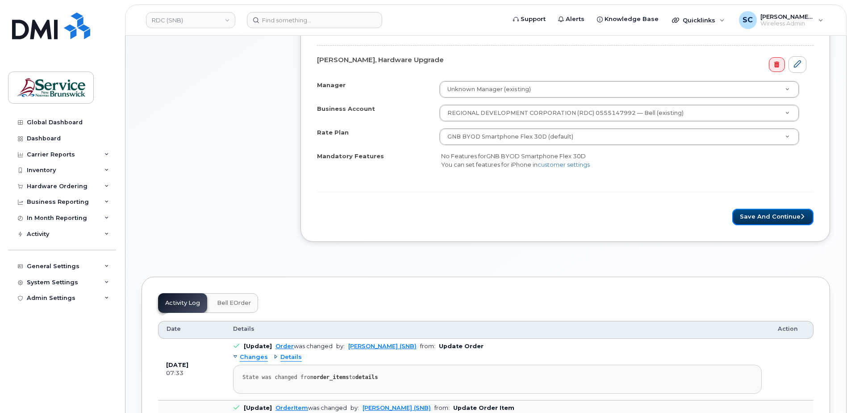
drag, startPoint x: 764, startPoint y: 220, endPoint x: 738, endPoint y: 230, distance: 27.7
click at [764, 220] on button "Save and Continue" at bounding box center [772, 217] width 81 height 17
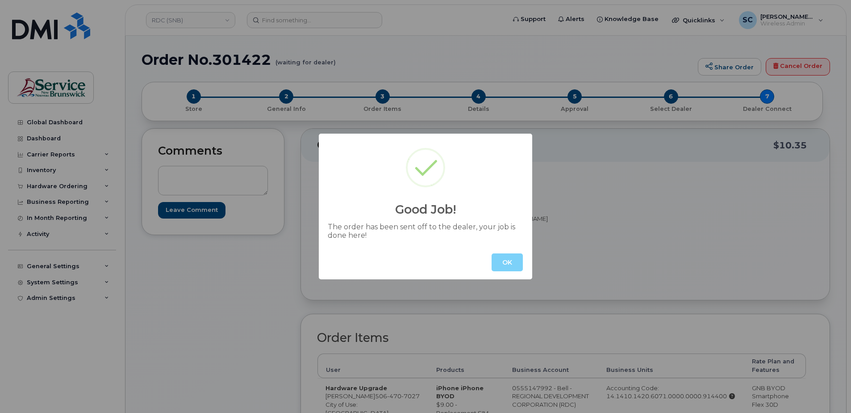
drag, startPoint x: 506, startPoint y: 267, endPoint x: 495, endPoint y: 251, distance: 19.1
click at [506, 266] on button "OK" at bounding box center [507, 262] width 31 height 18
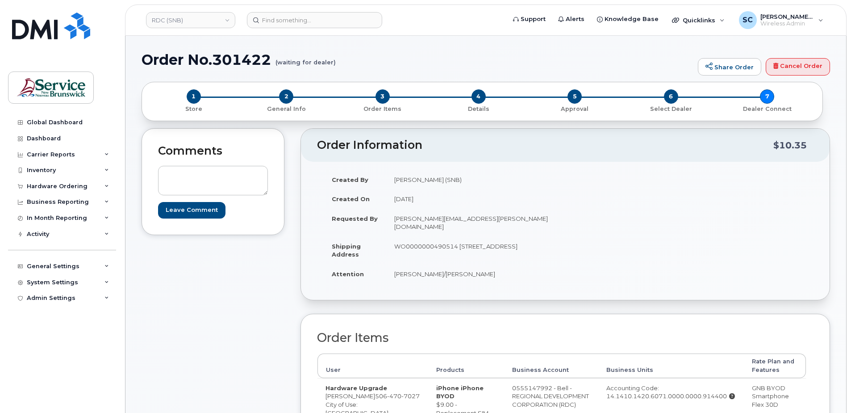
click at [227, 60] on h1 "Order No.301422 (waiting for dealer)" at bounding box center [418, 60] width 552 height 16
copy h1 "301422"
click at [72, 187] on div "Hardware Ordering" at bounding box center [57, 186] width 61 height 7
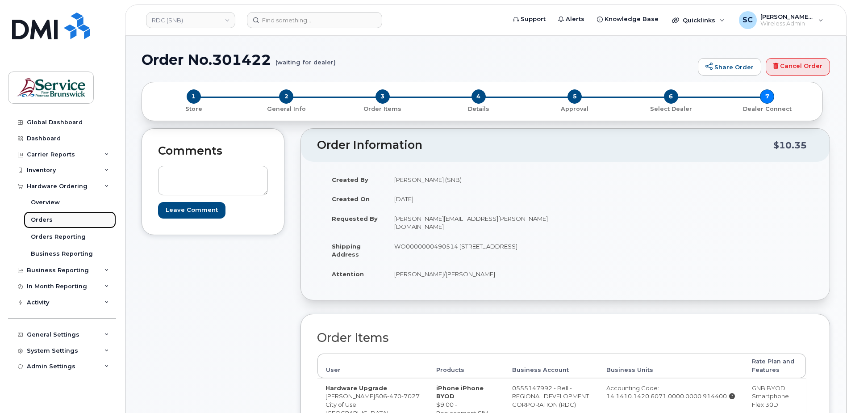
click at [66, 223] on link "Orders" at bounding box center [70, 219] width 92 height 17
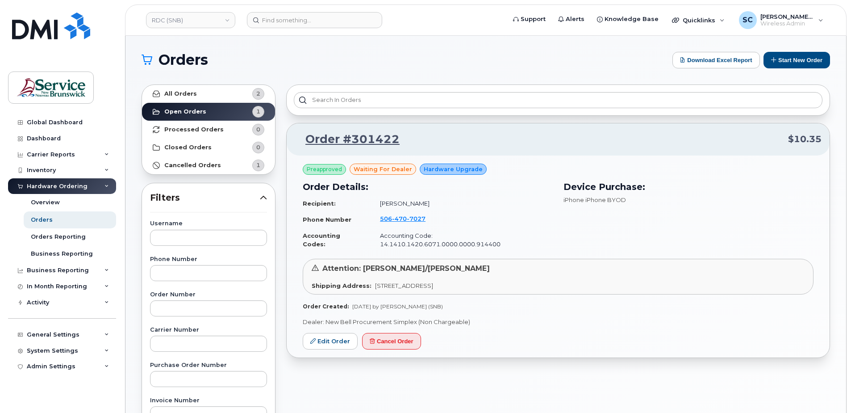
click at [301, 371] on div "Order #301422 $10.35 Preapproved waiting for dealer Hardware Upgrade Order Deta…" at bounding box center [558, 392] width 555 height 627
